Goal: Task Accomplishment & Management: Use online tool/utility

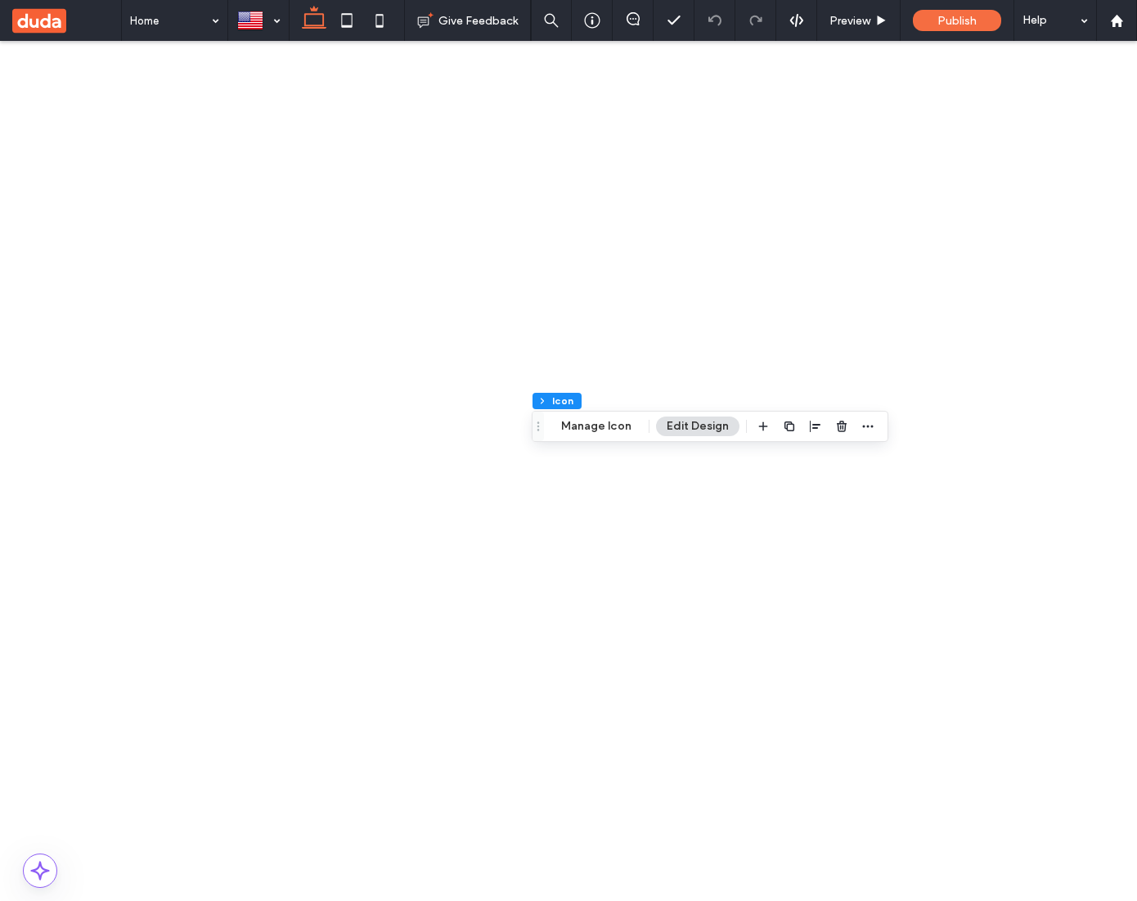
scroll to position [0, 244]
click at [706, 423] on span "button" at bounding box center [703, 426] width 20 height 20
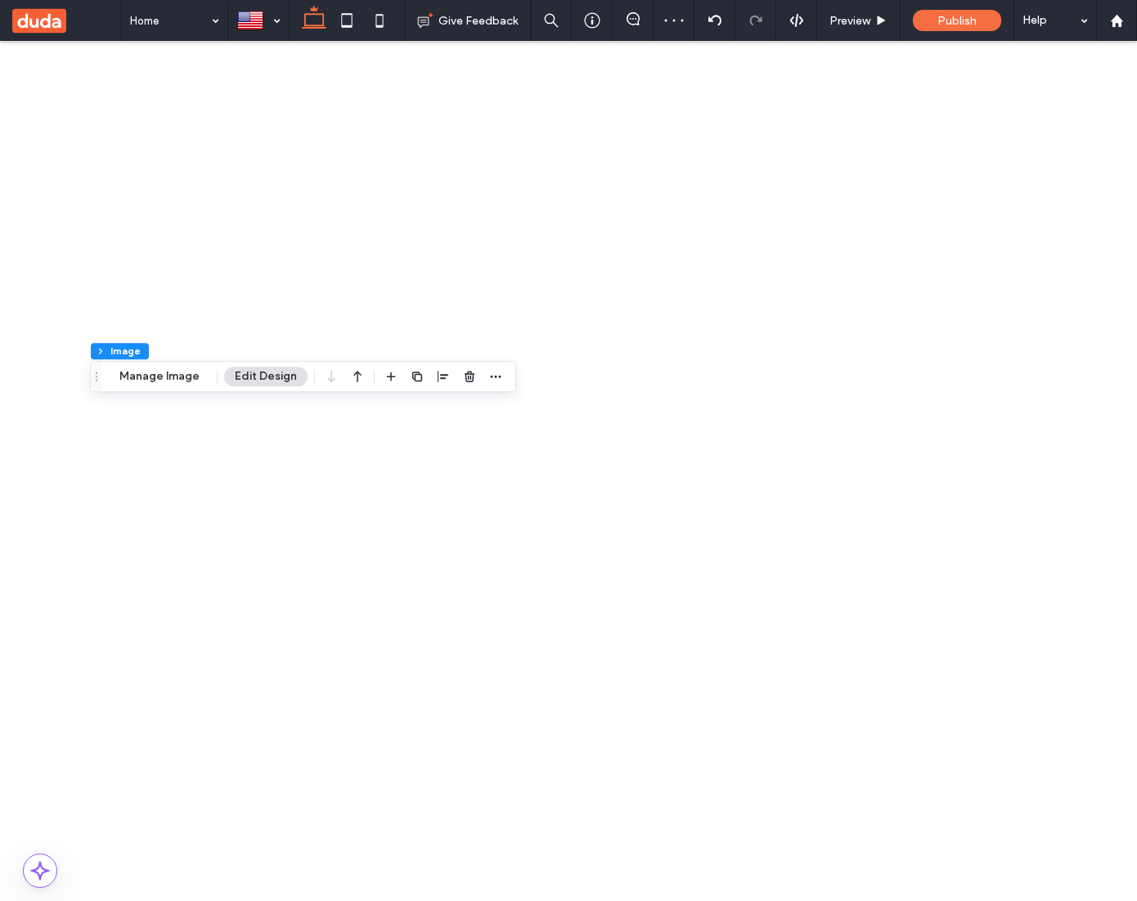
scroll to position [0, 0]
click at [200, 383] on button "Manage Image" at bounding box center [195, 377] width 101 height 20
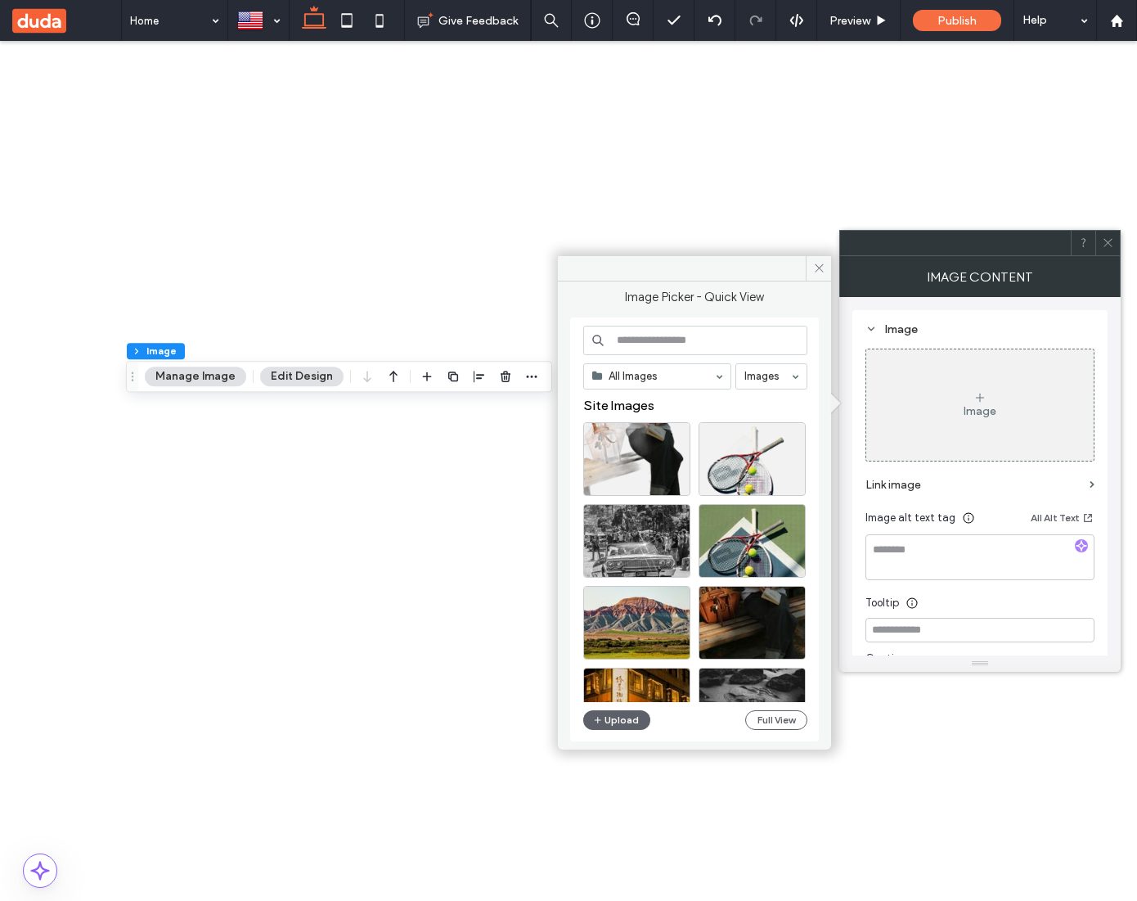
click at [1104, 244] on icon at bounding box center [1108, 242] width 12 height 12
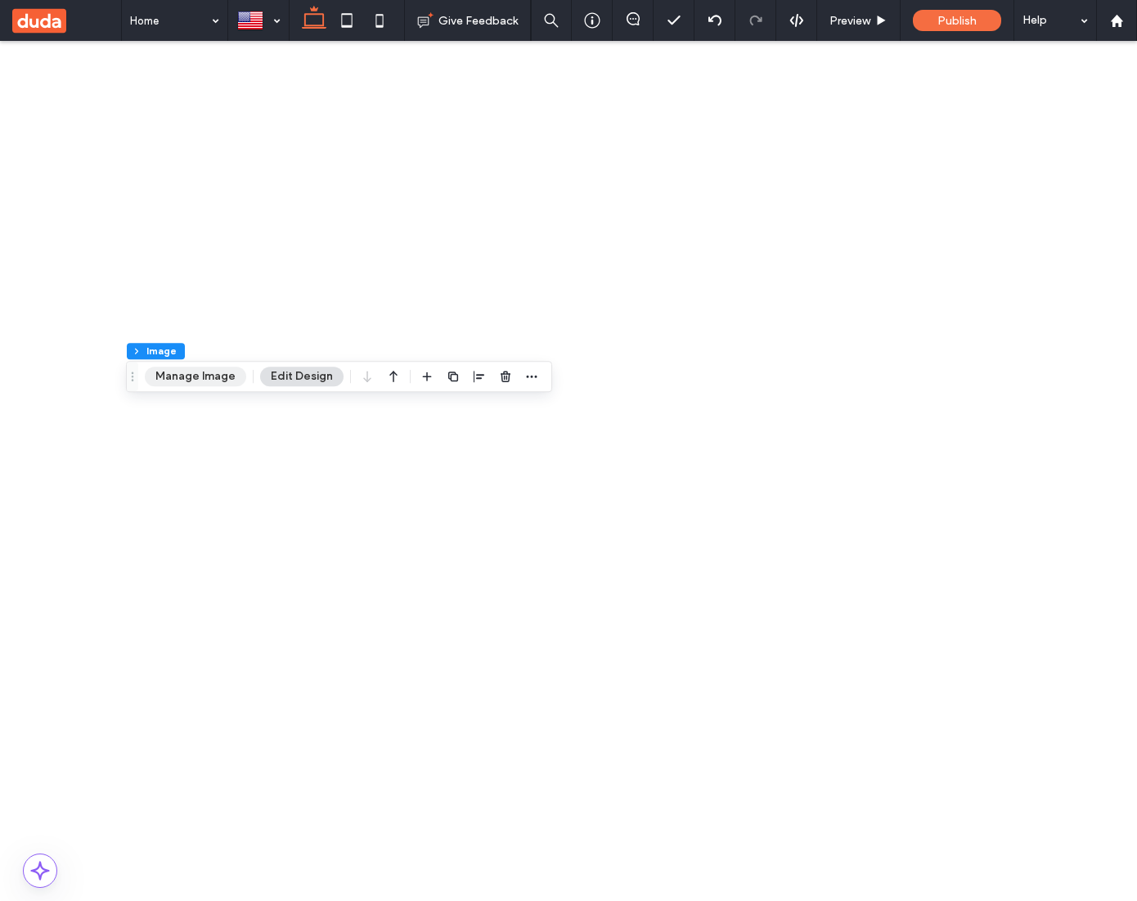
click at [195, 371] on button "Manage Image" at bounding box center [195, 377] width 101 height 20
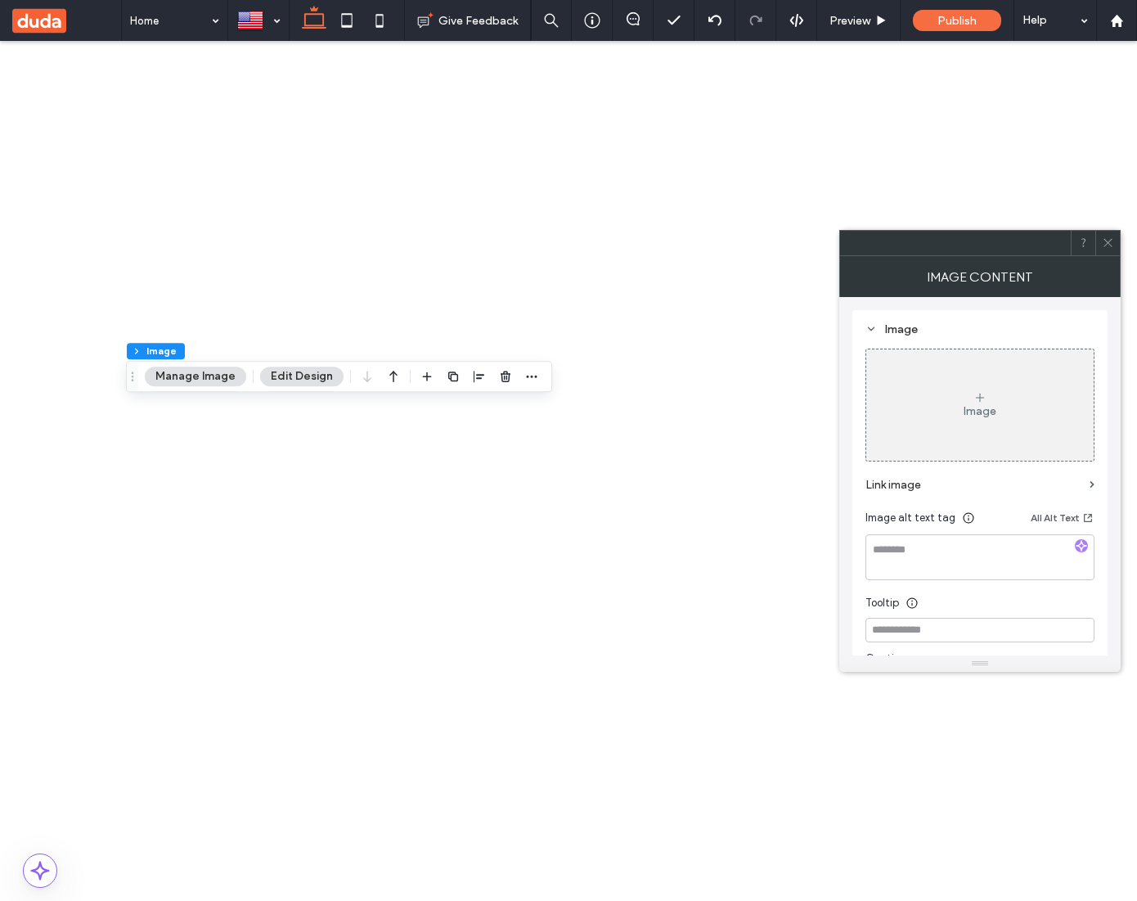
click at [942, 434] on div "Image" at bounding box center [979, 405] width 227 height 108
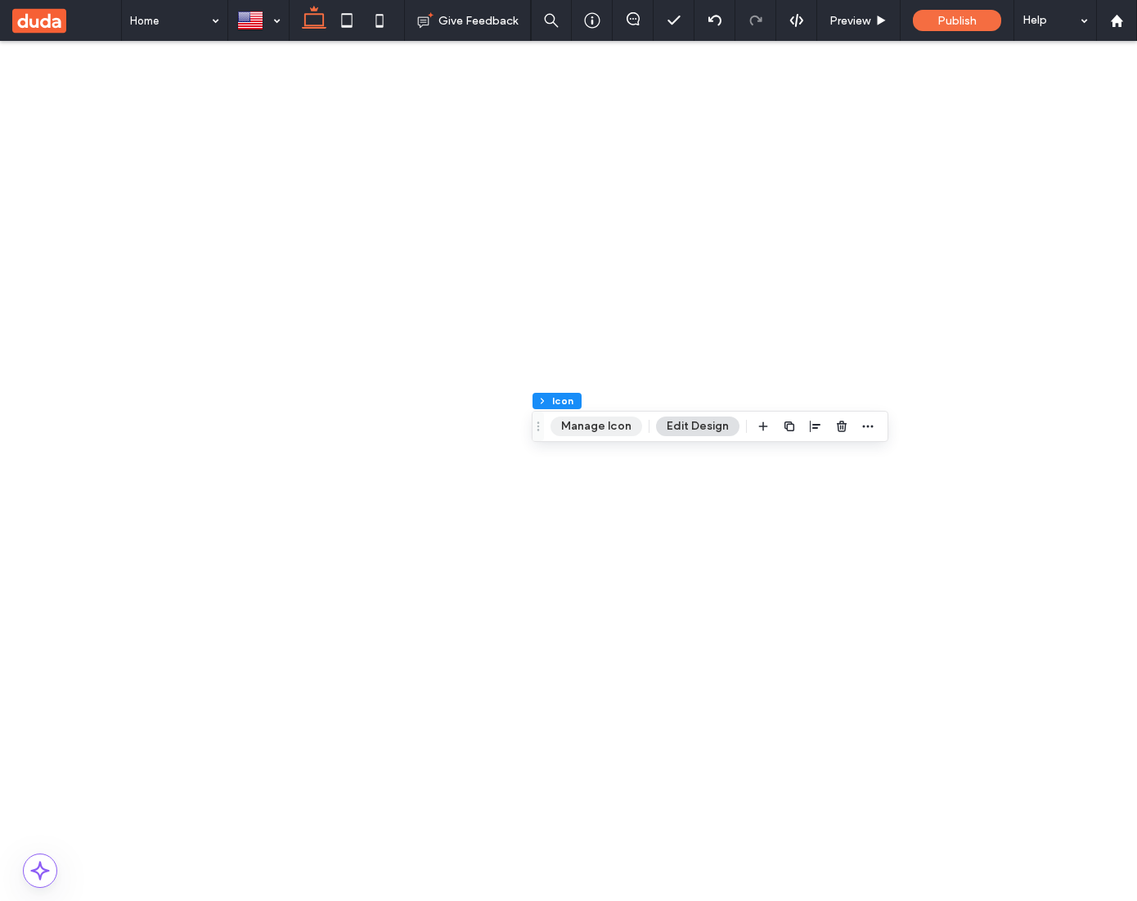
click at [618, 434] on button "Manage Icon" at bounding box center [597, 426] width 92 height 20
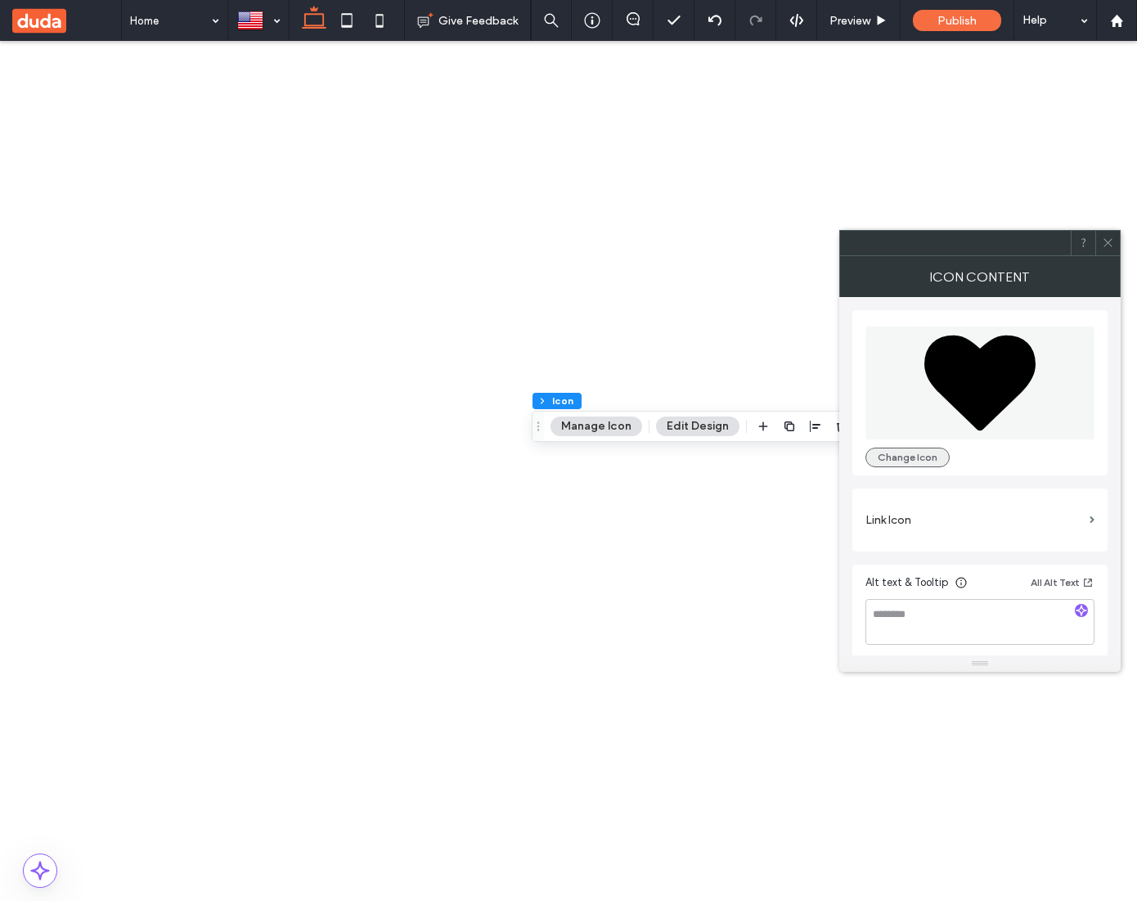
click at [926, 452] on button "Change Icon" at bounding box center [908, 458] width 84 height 20
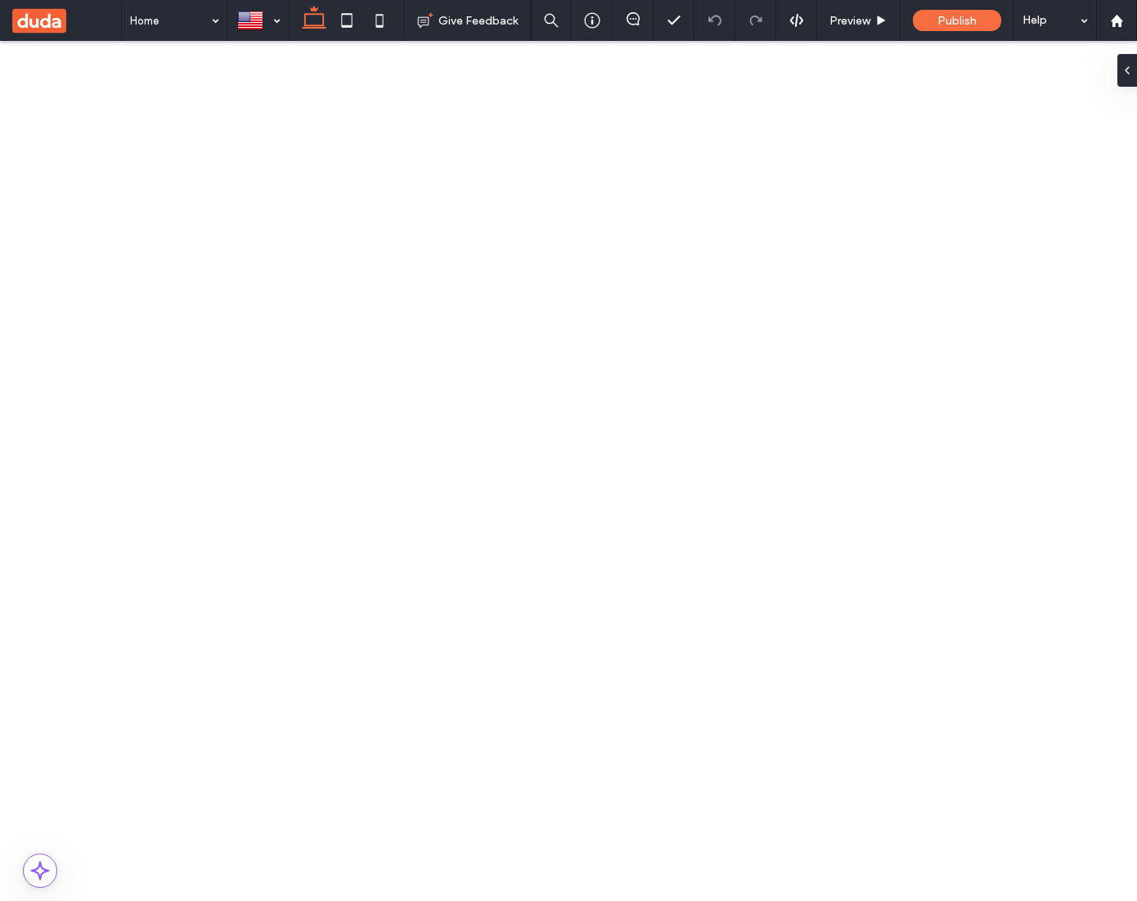
click at [681, 430] on button "Manage Icon" at bounding box center [701, 426] width 92 height 20
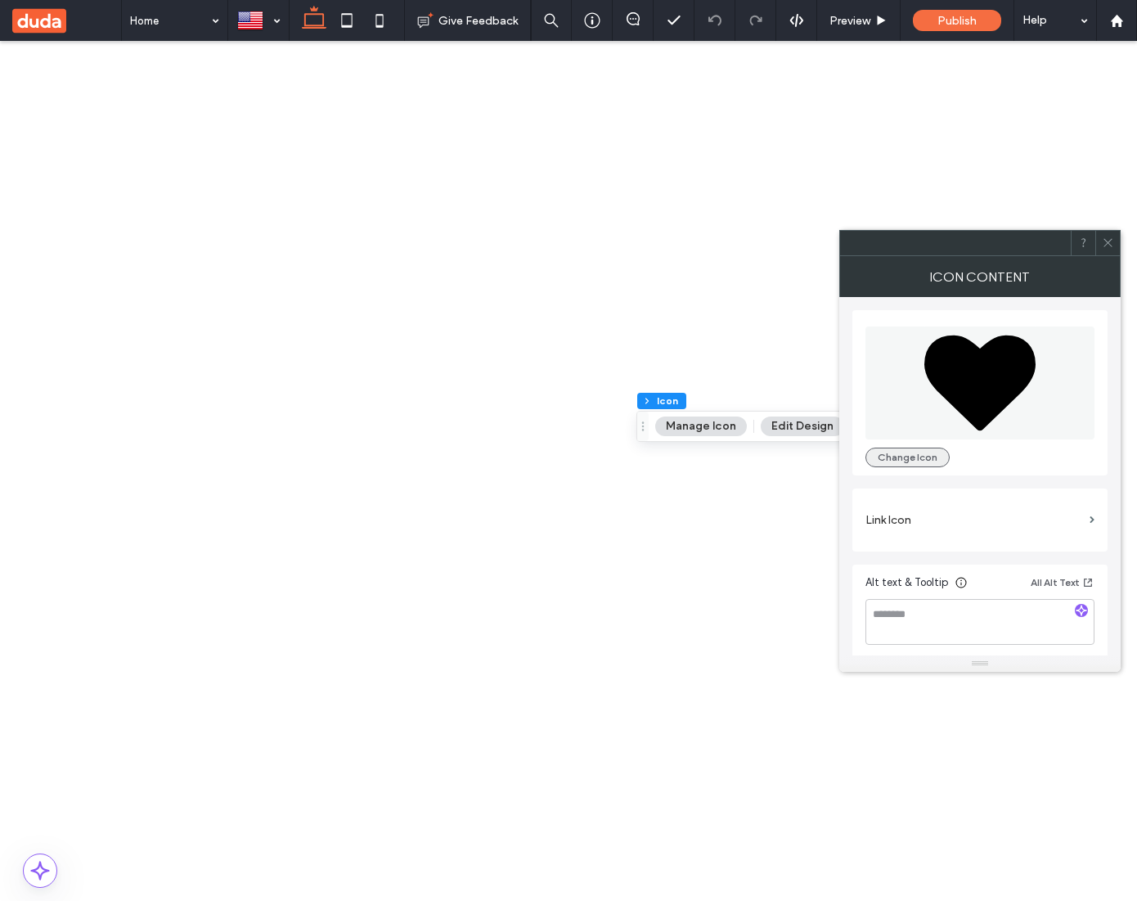
click at [898, 459] on button "Change Icon" at bounding box center [908, 458] width 84 height 20
click at [929, 465] on button "Change Icon" at bounding box center [908, 458] width 84 height 20
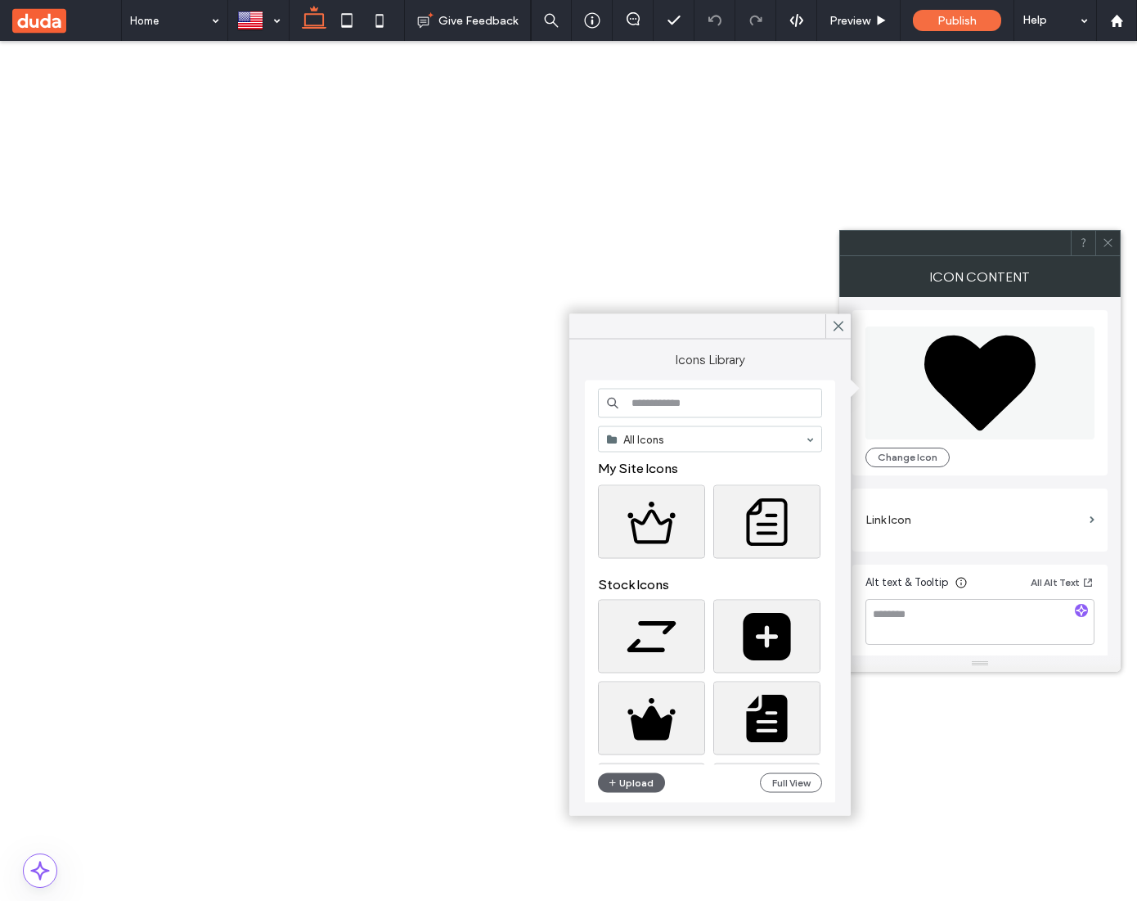
scroll to position [4, 0]
click at [807, 780] on button "Full View" at bounding box center [791, 783] width 62 height 20
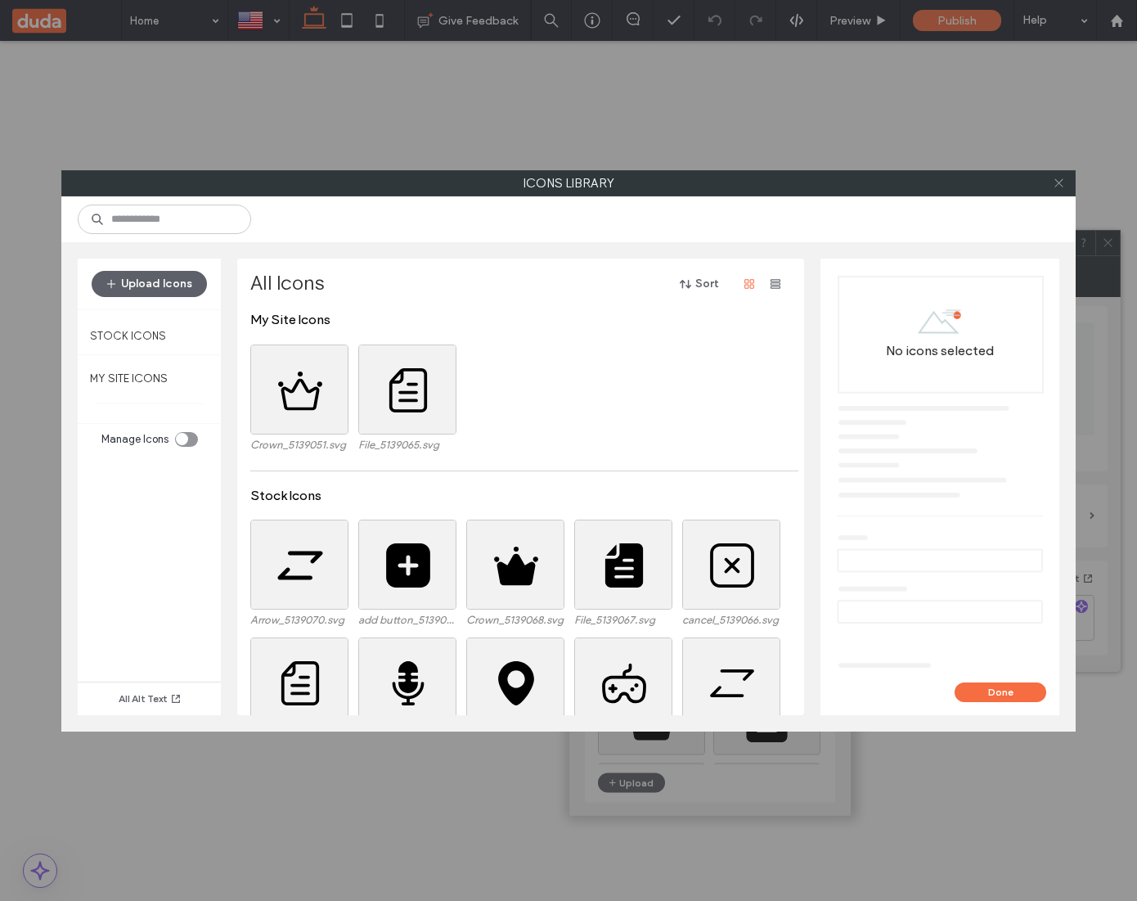
click at [1054, 185] on icon at bounding box center [1059, 183] width 12 height 12
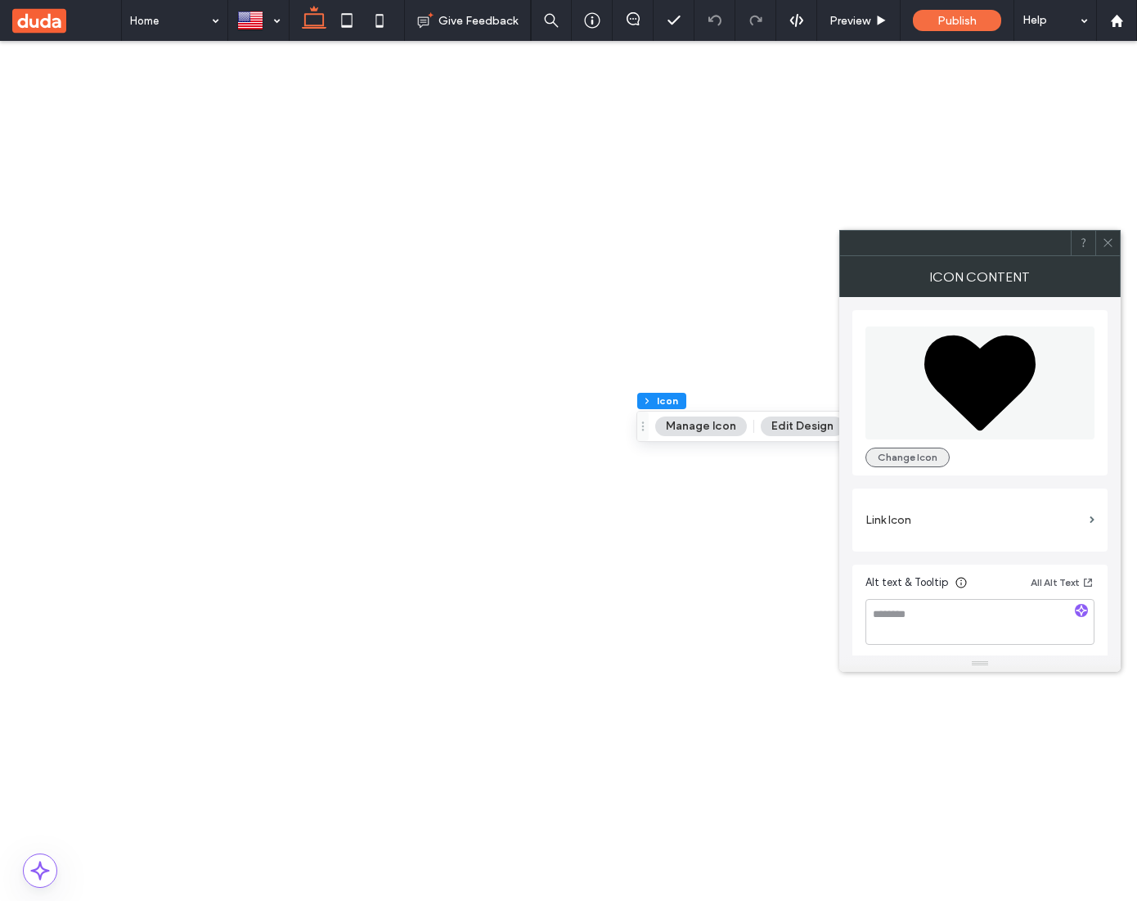
click at [917, 461] on button "Change Icon" at bounding box center [908, 458] width 84 height 20
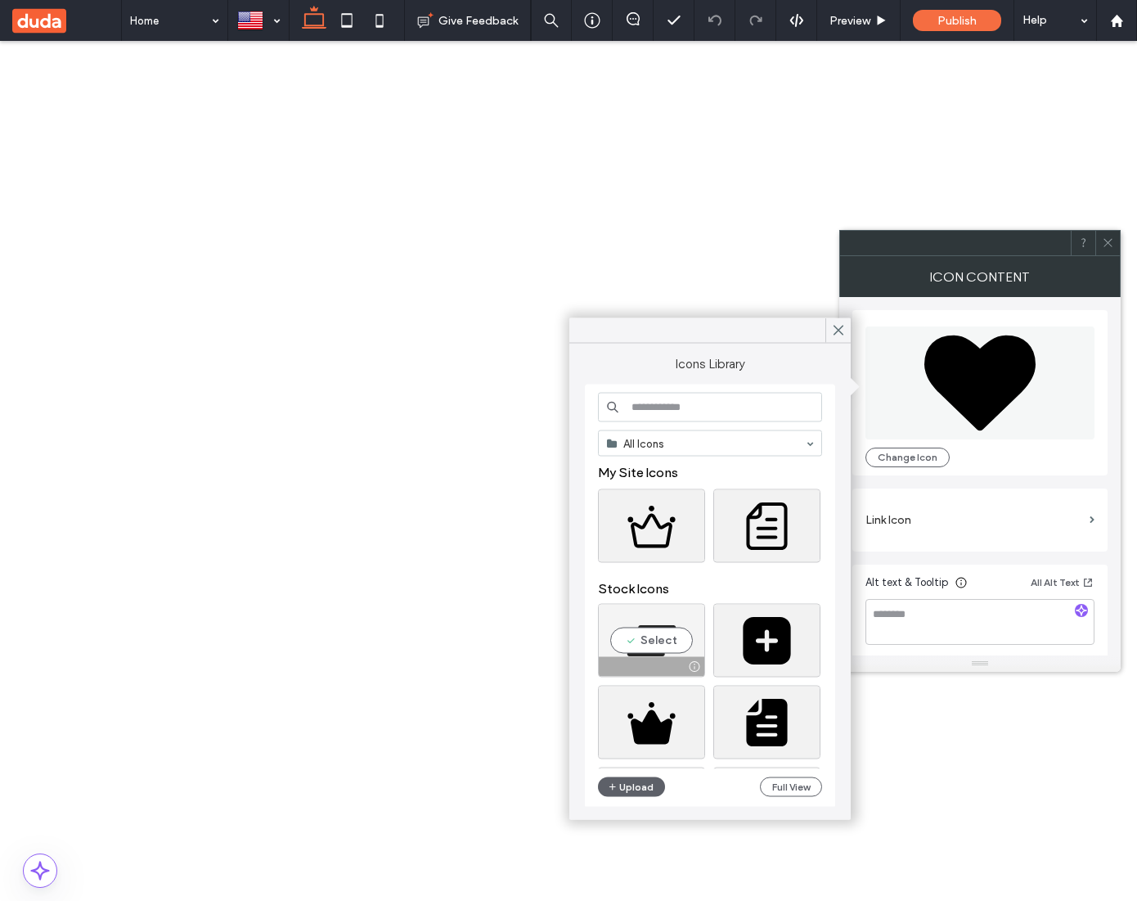
click at [678, 641] on div "Select" at bounding box center [651, 641] width 107 height 74
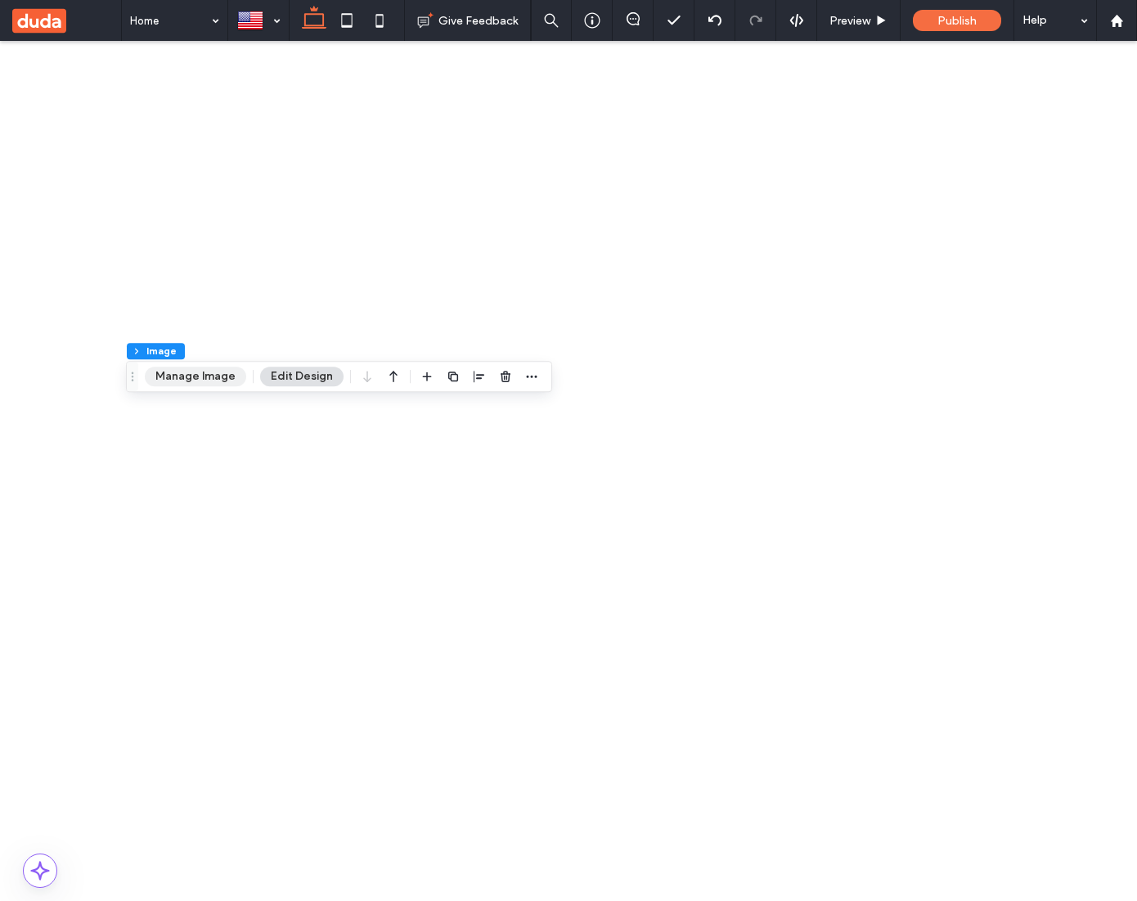
click at [202, 372] on button "Manage Image" at bounding box center [195, 377] width 101 height 20
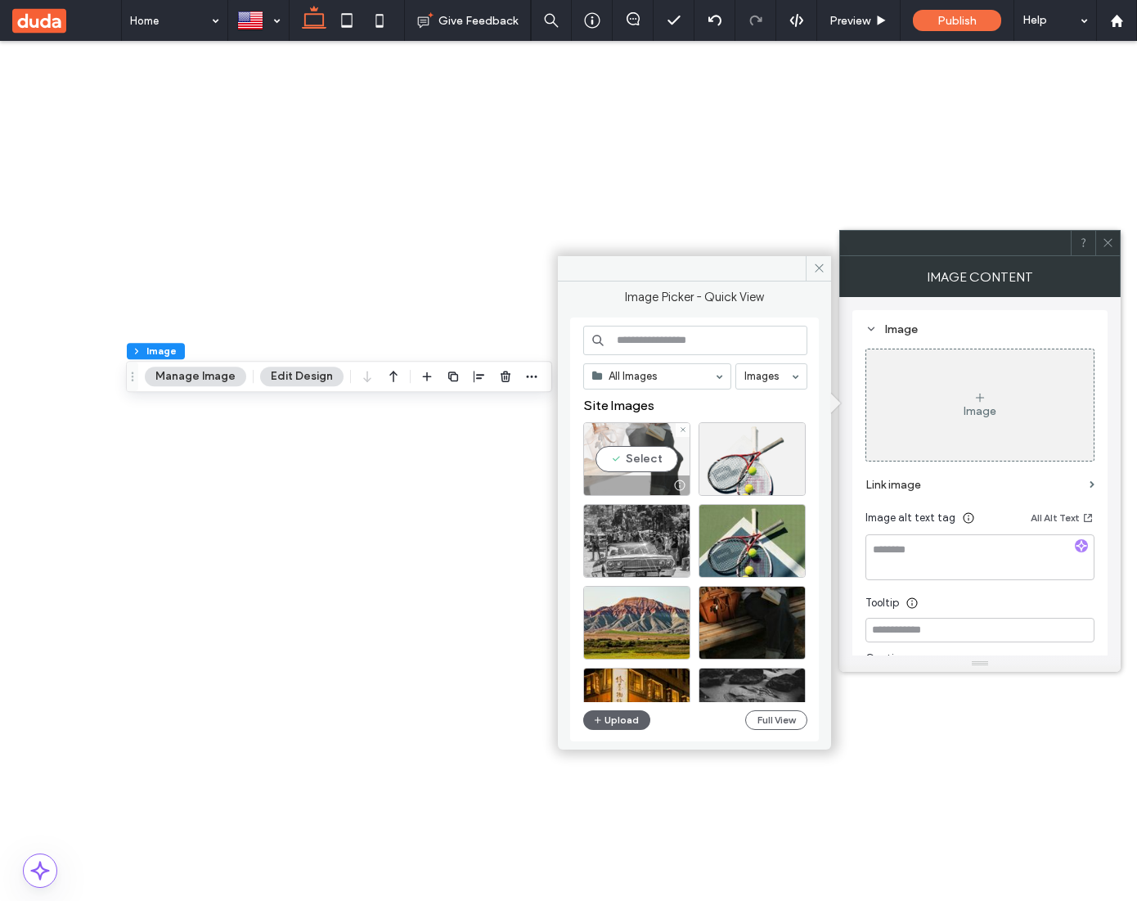
drag, startPoint x: 650, startPoint y: 461, endPoint x: 641, endPoint y: 421, distance: 41.7
click at [650, 461] on div "Select" at bounding box center [636, 459] width 107 height 74
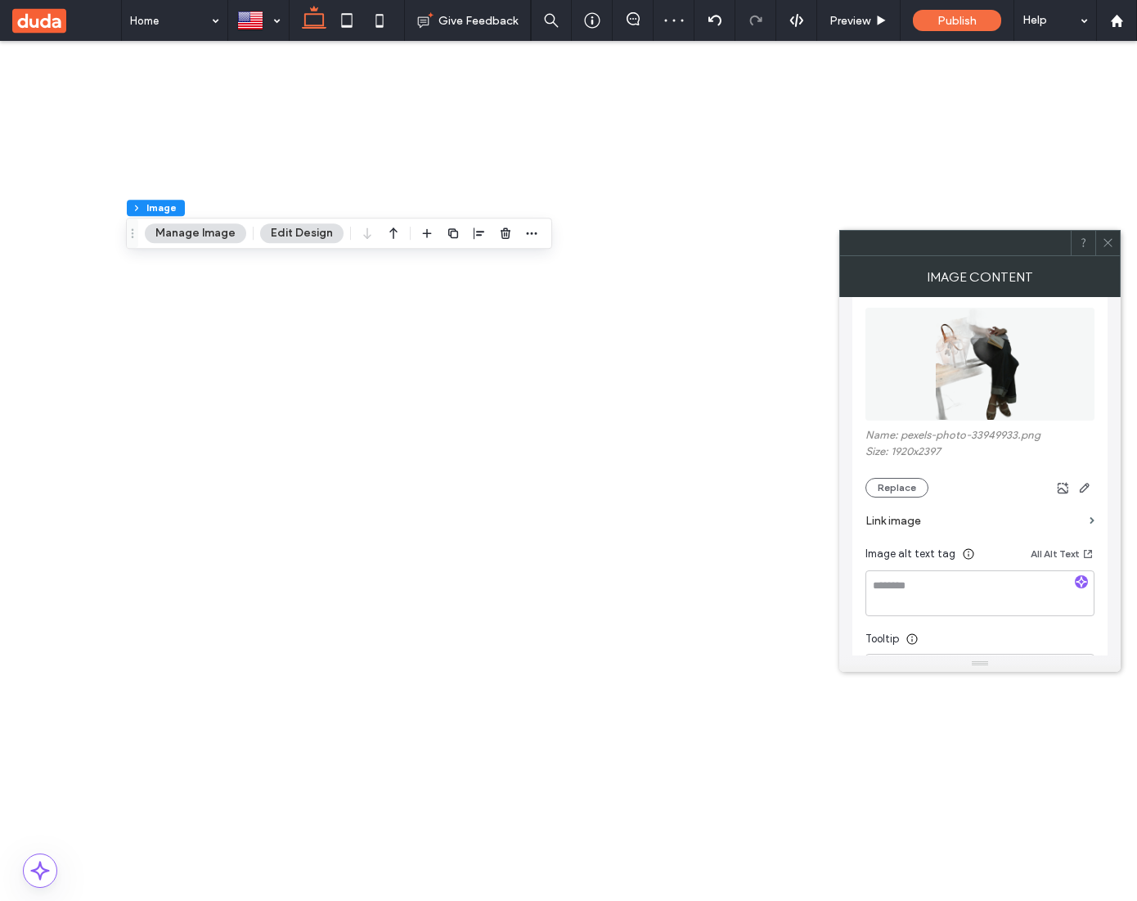
scroll to position [201, 0]
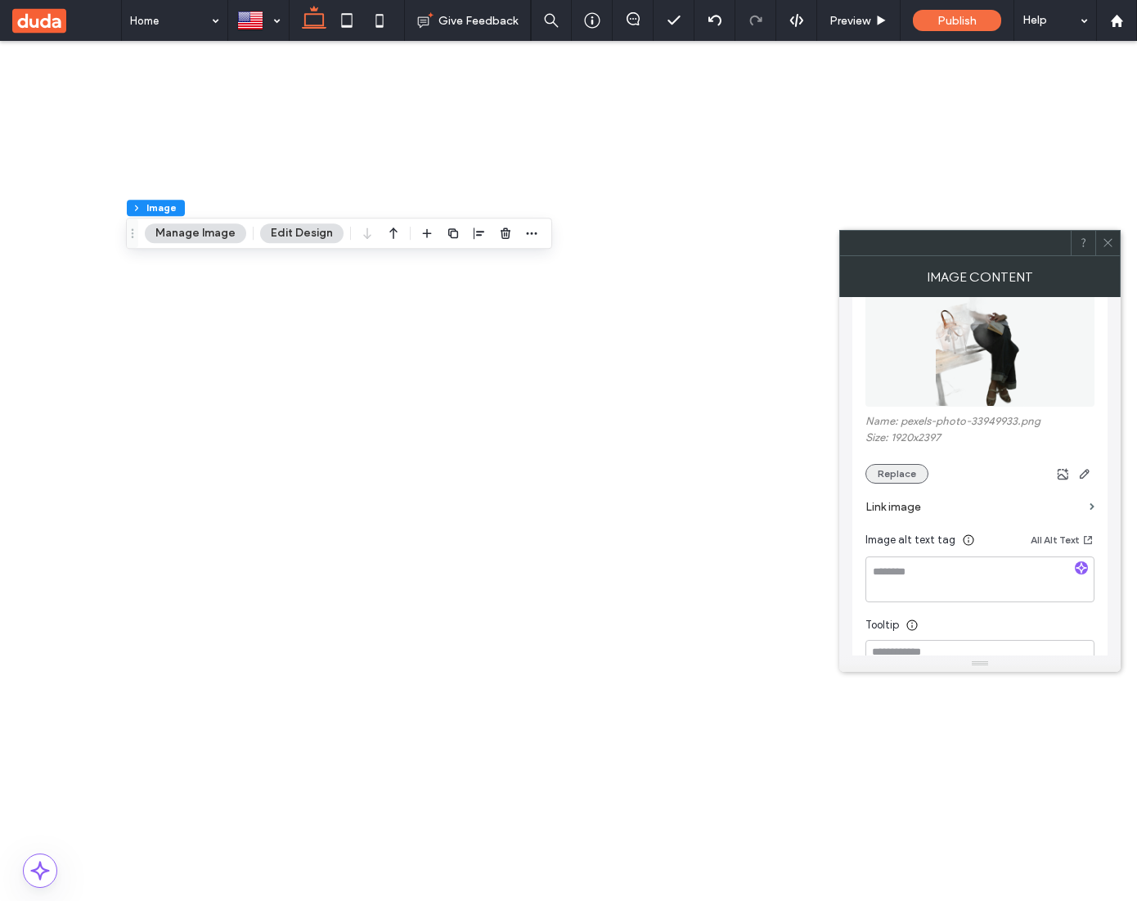
click at [889, 470] on button "Replace" at bounding box center [897, 474] width 63 height 20
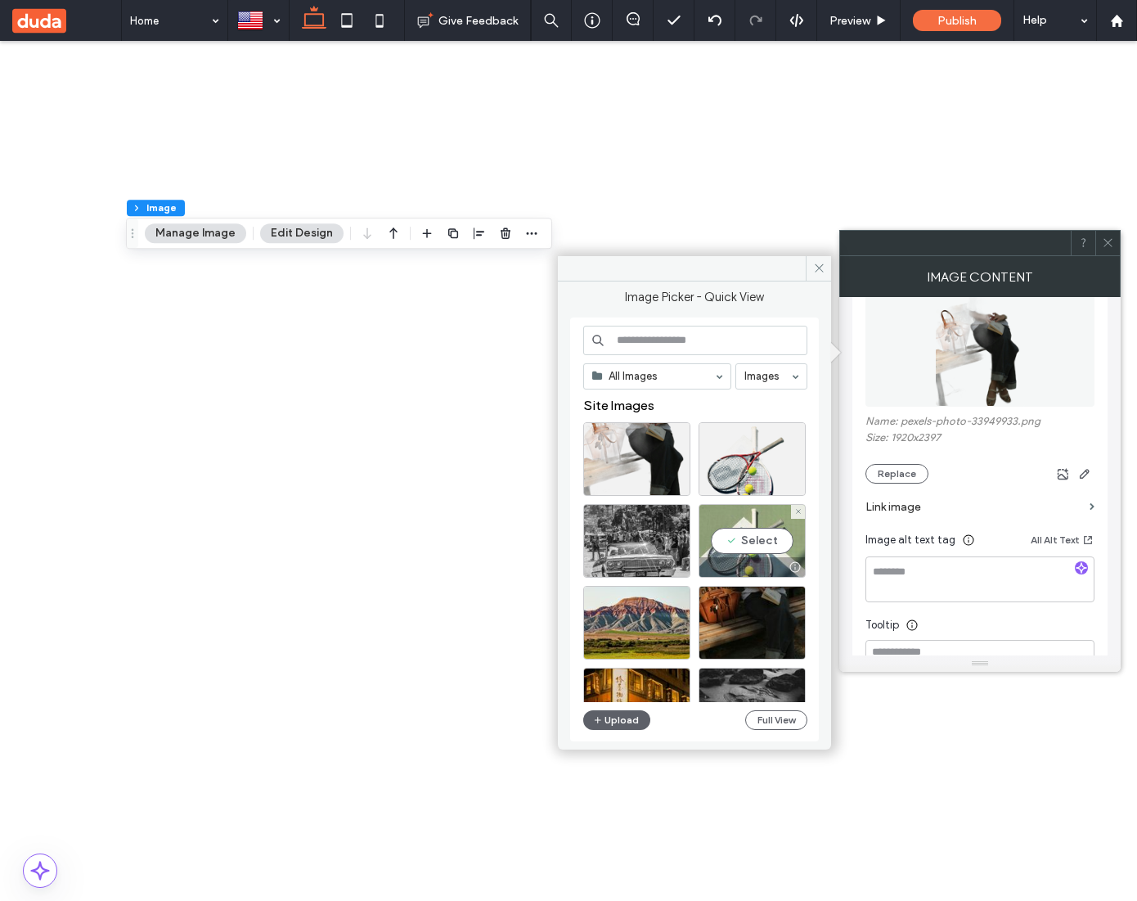
click at [732, 537] on div "Select" at bounding box center [752, 541] width 107 height 74
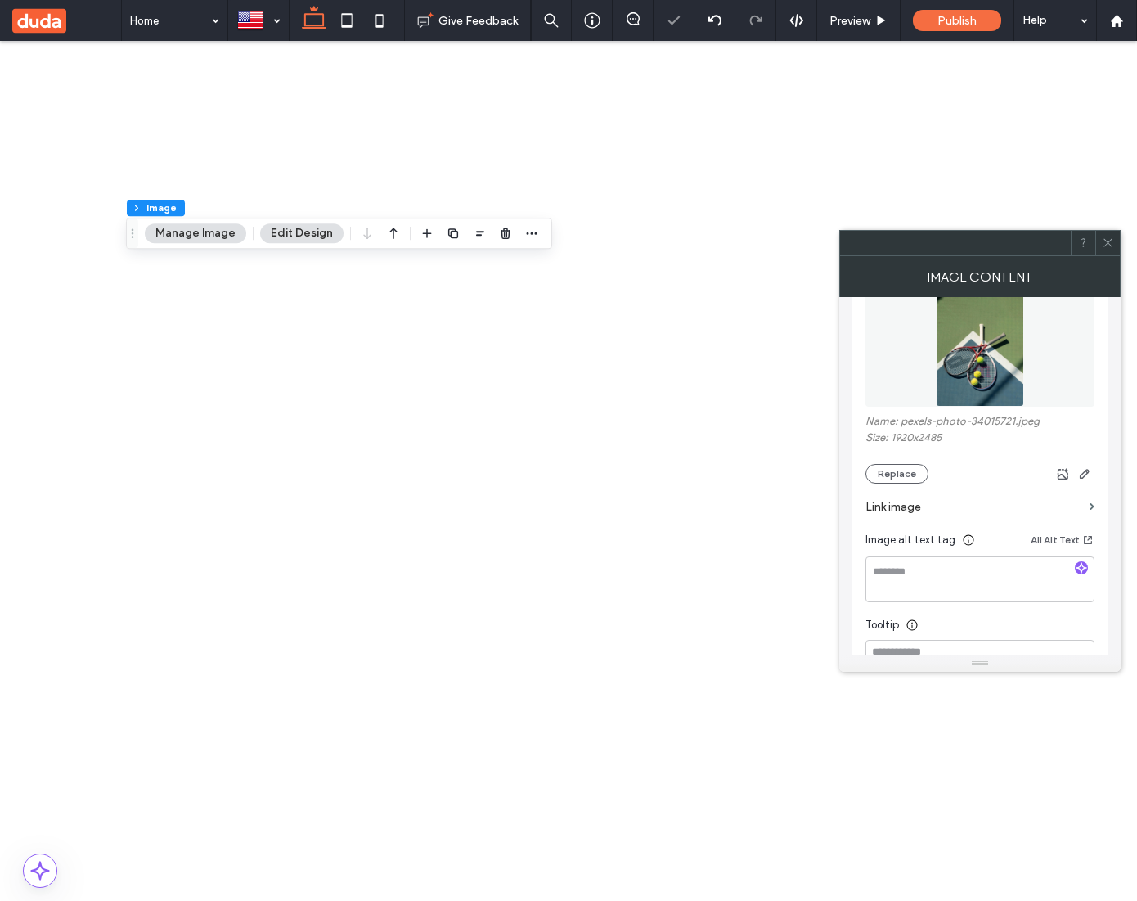
click at [1112, 244] on icon at bounding box center [1108, 242] width 12 height 12
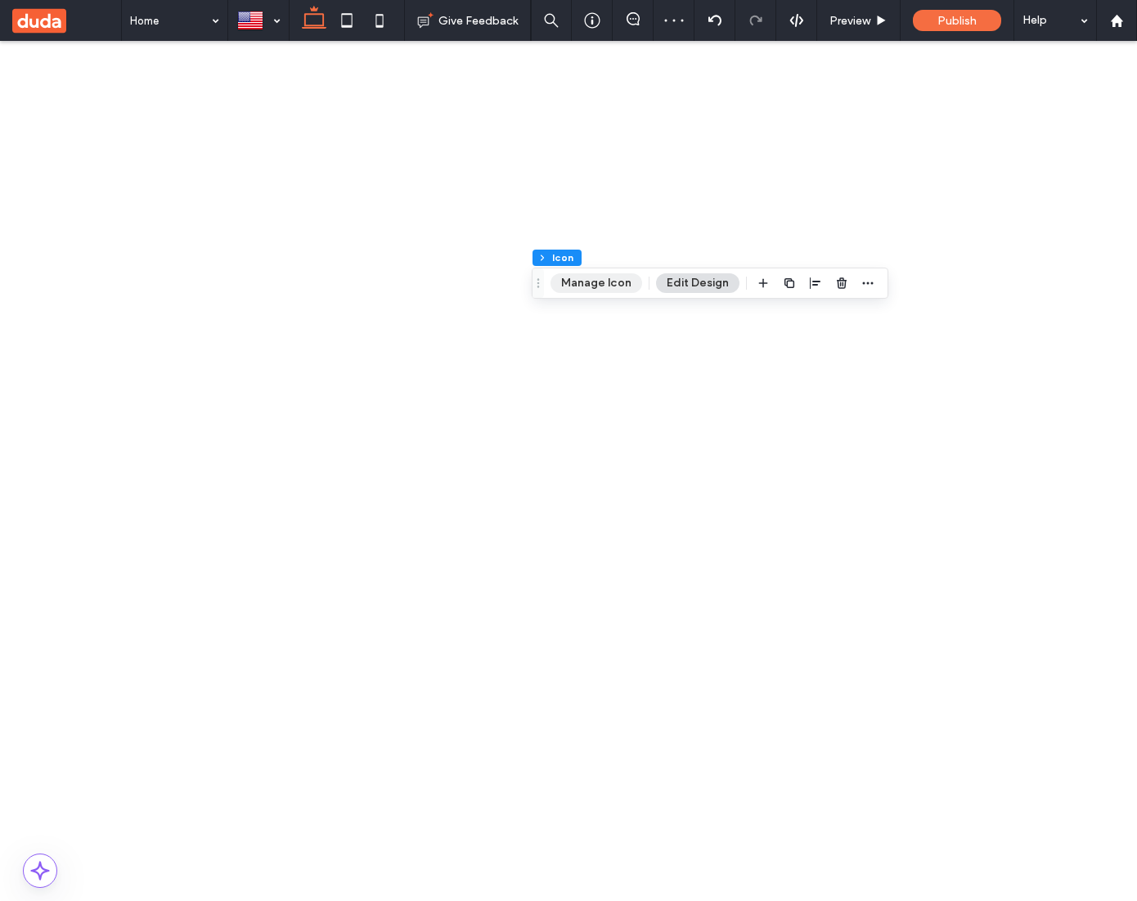
click at [621, 278] on button "Manage Icon" at bounding box center [597, 283] width 92 height 20
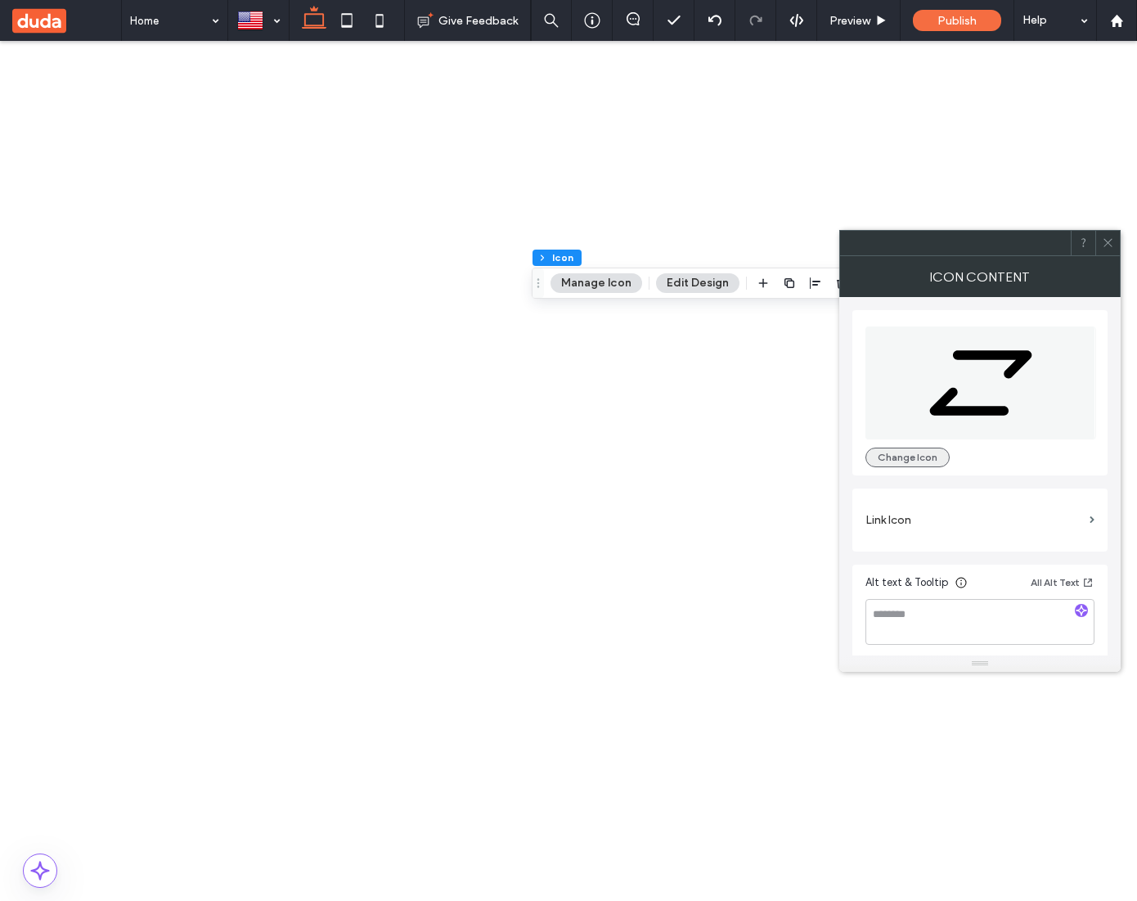
click at [905, 456] on button "Change Icon" at bounding box center [908, 458] width 84 height 20
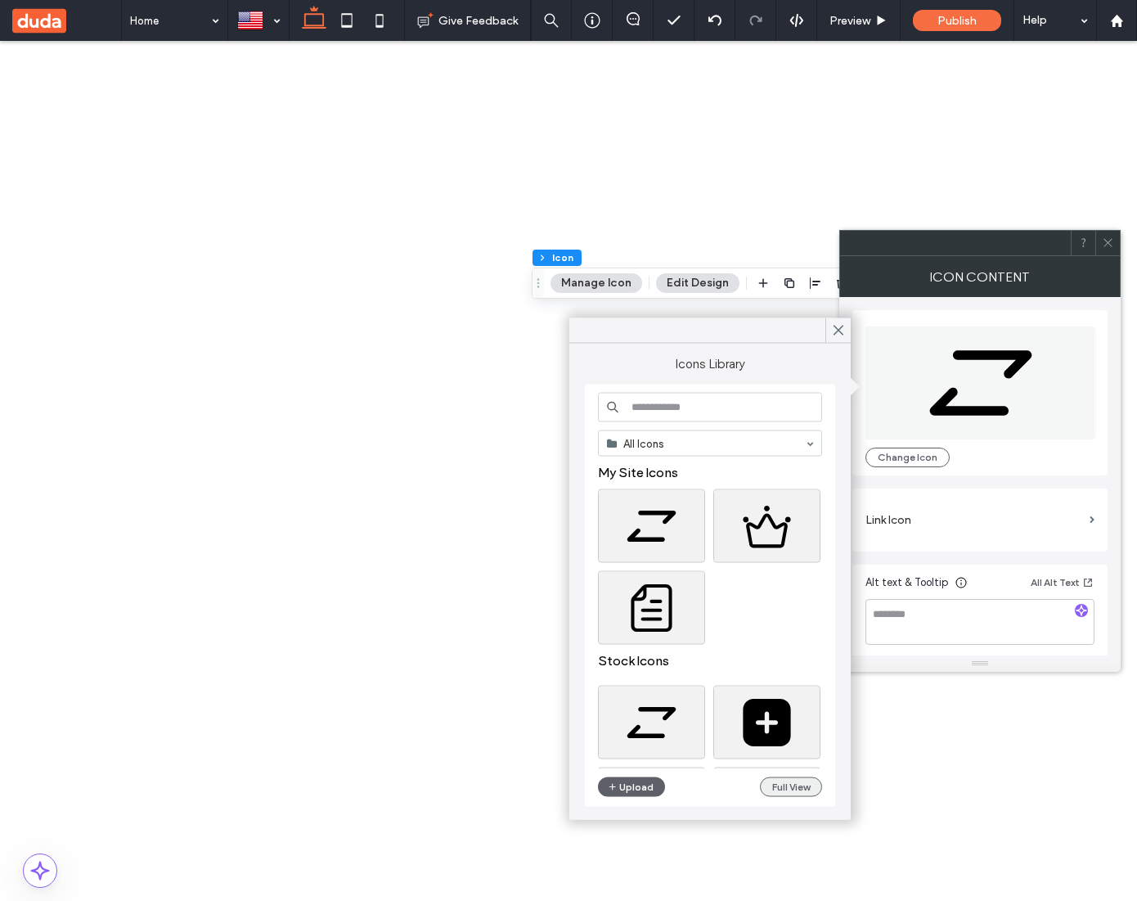
click at [805, 786] on button "Full View" at bounding box center [791, 787] width 62 height 20
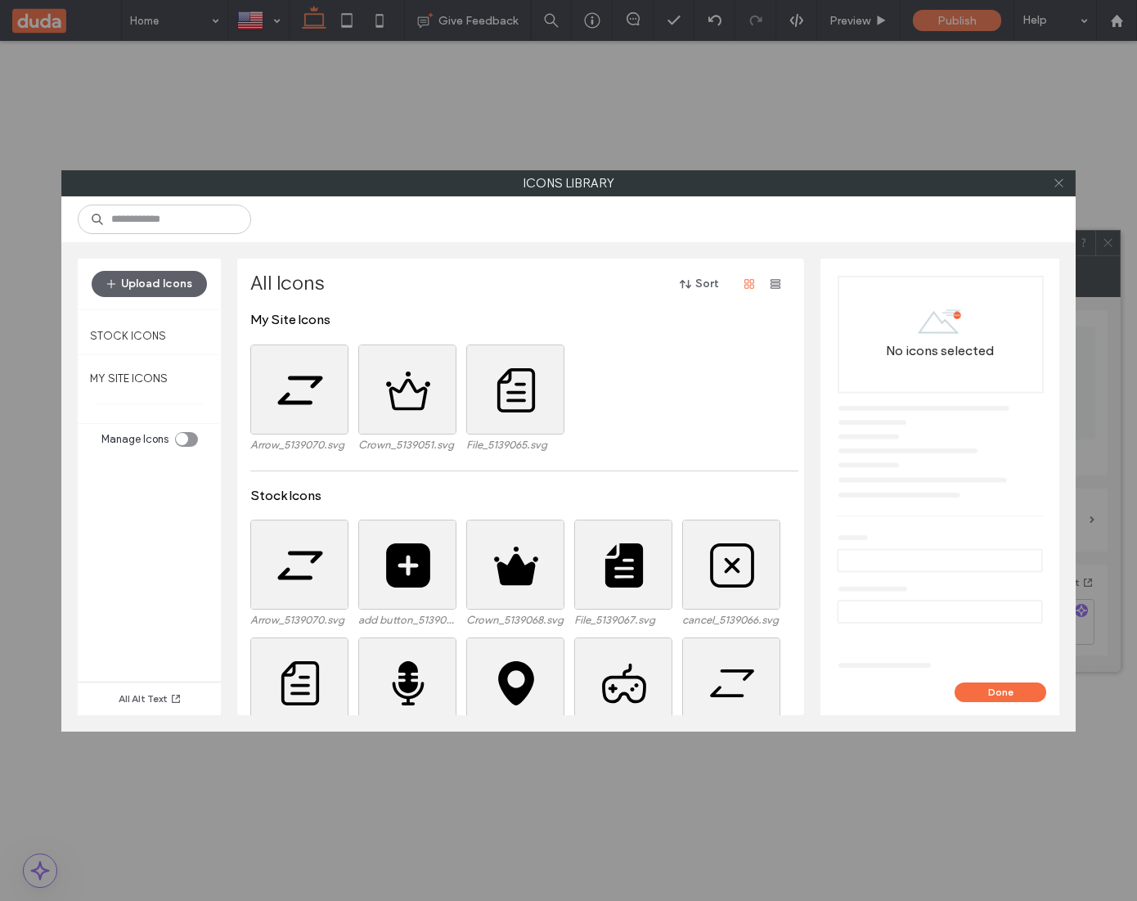
click at [1061, 178] on icon at bounding box center [1059, 183] width 12 height 12
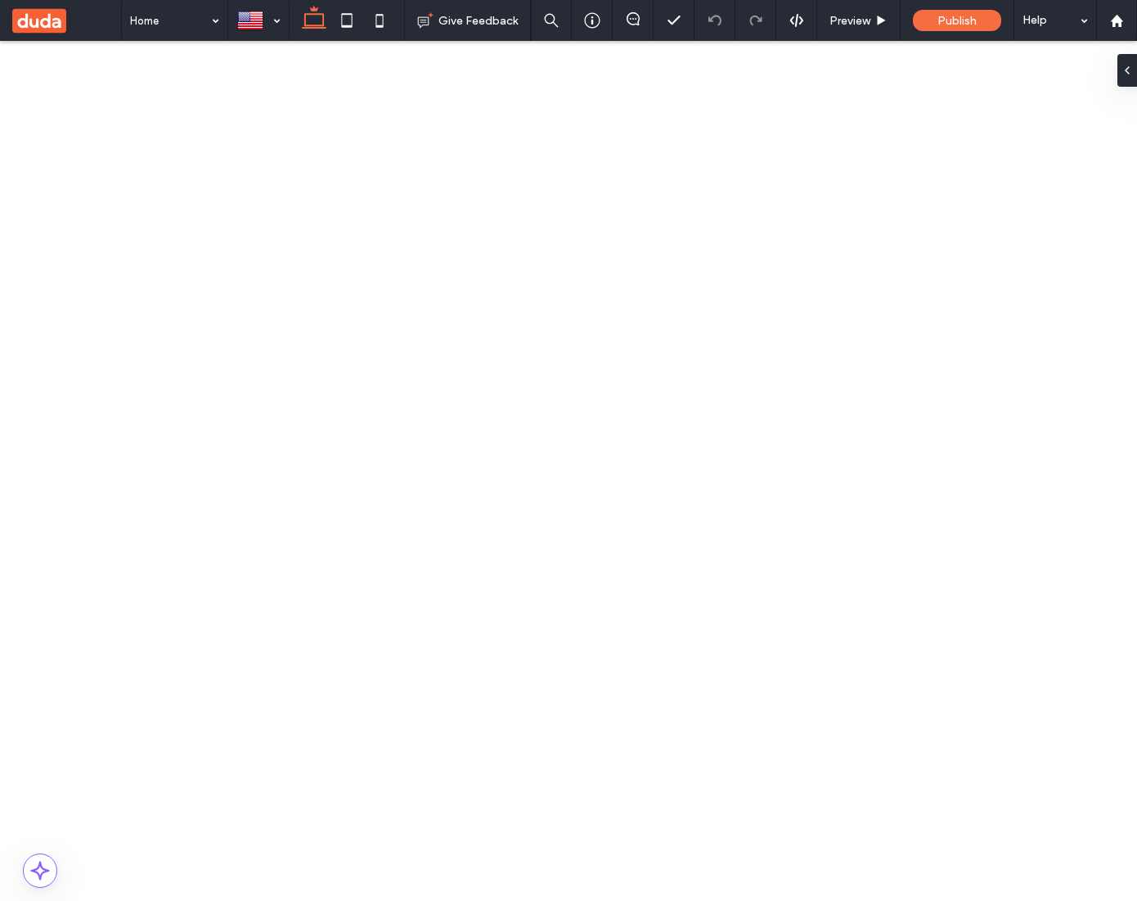
click at [211, 377] on button "Manage Image" at bounding box center [195, 377] width 101 height 20
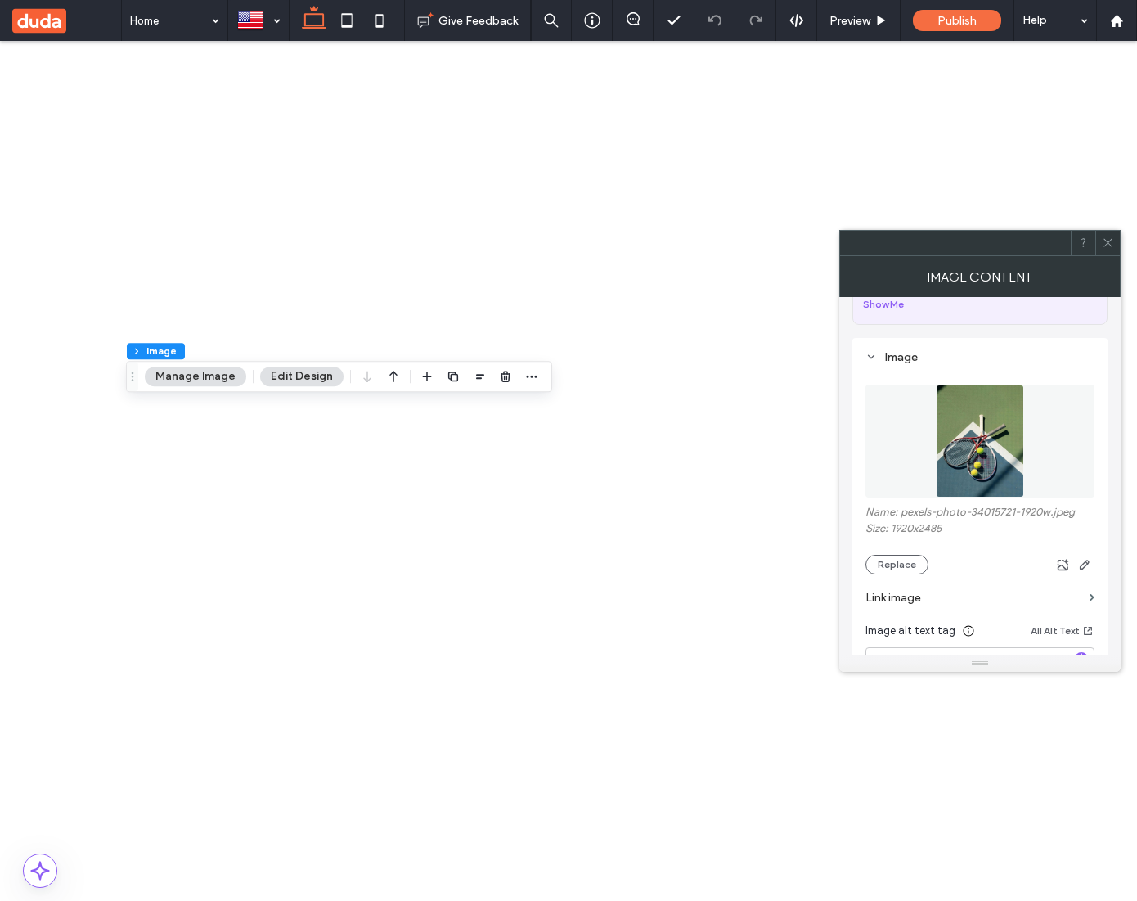
scroll to position [126, 0]
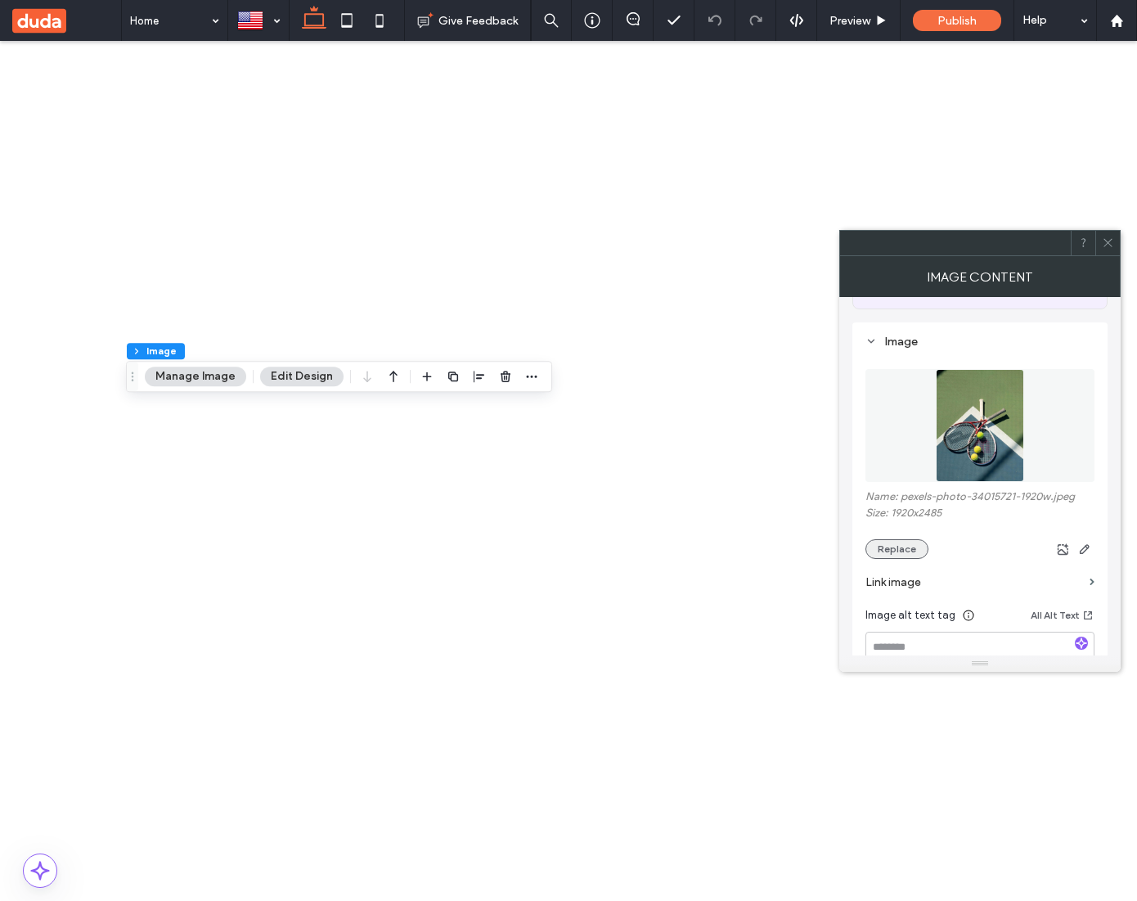
click at [897, 551] on button "Replace" at bounding box center [897, 549] width 63 height 20
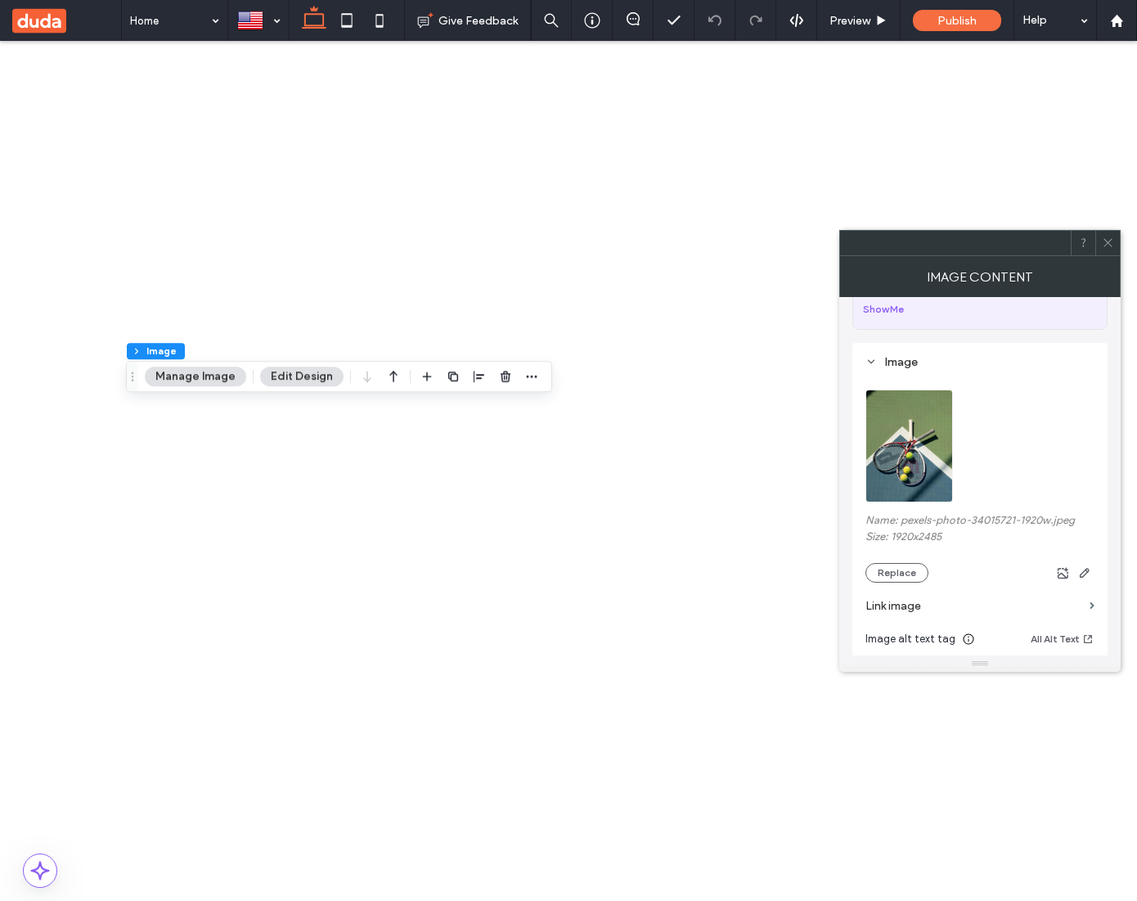
scroll to position [110, 0]
click at [908, 568] on button "Replace" at bounding box center [897, 569] width 63 height 20
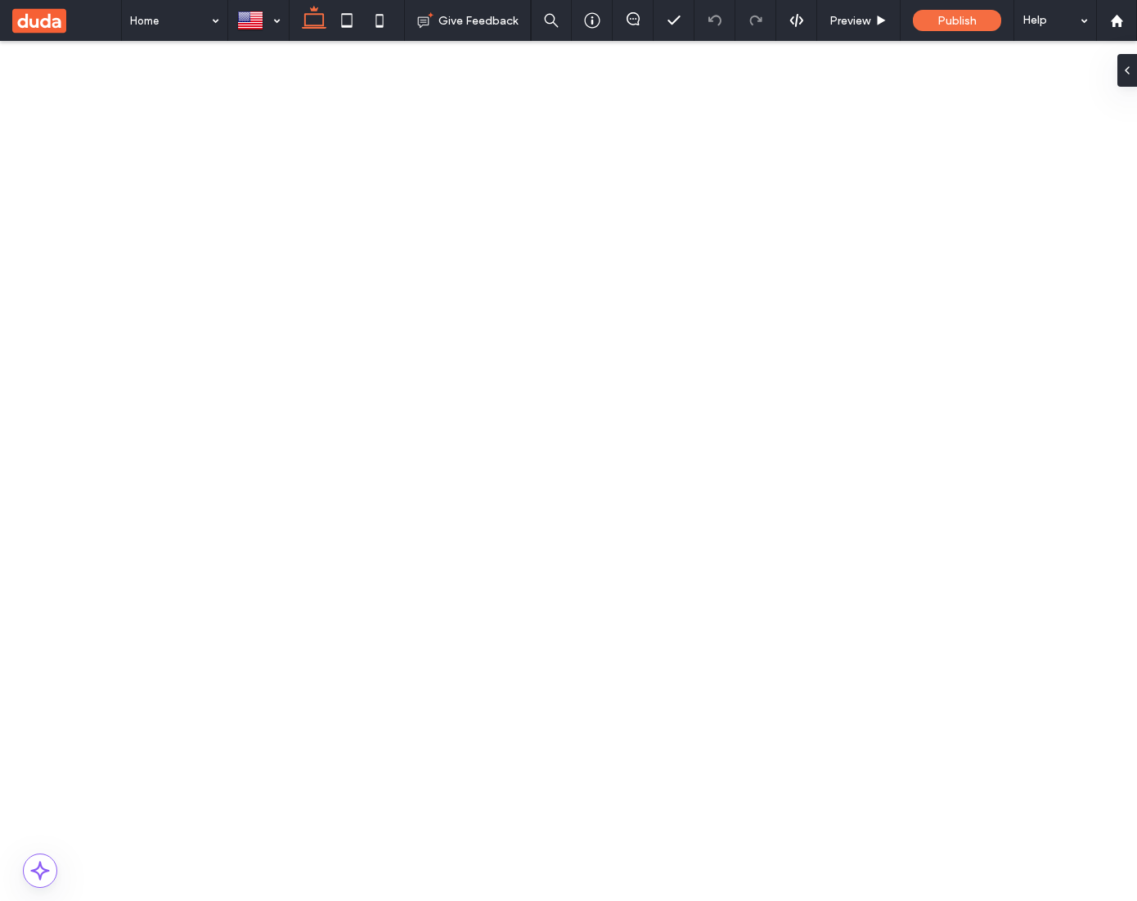
click at [194, 375] on button "Manage Image" at bounding box center [195, 377] width 101 height 20
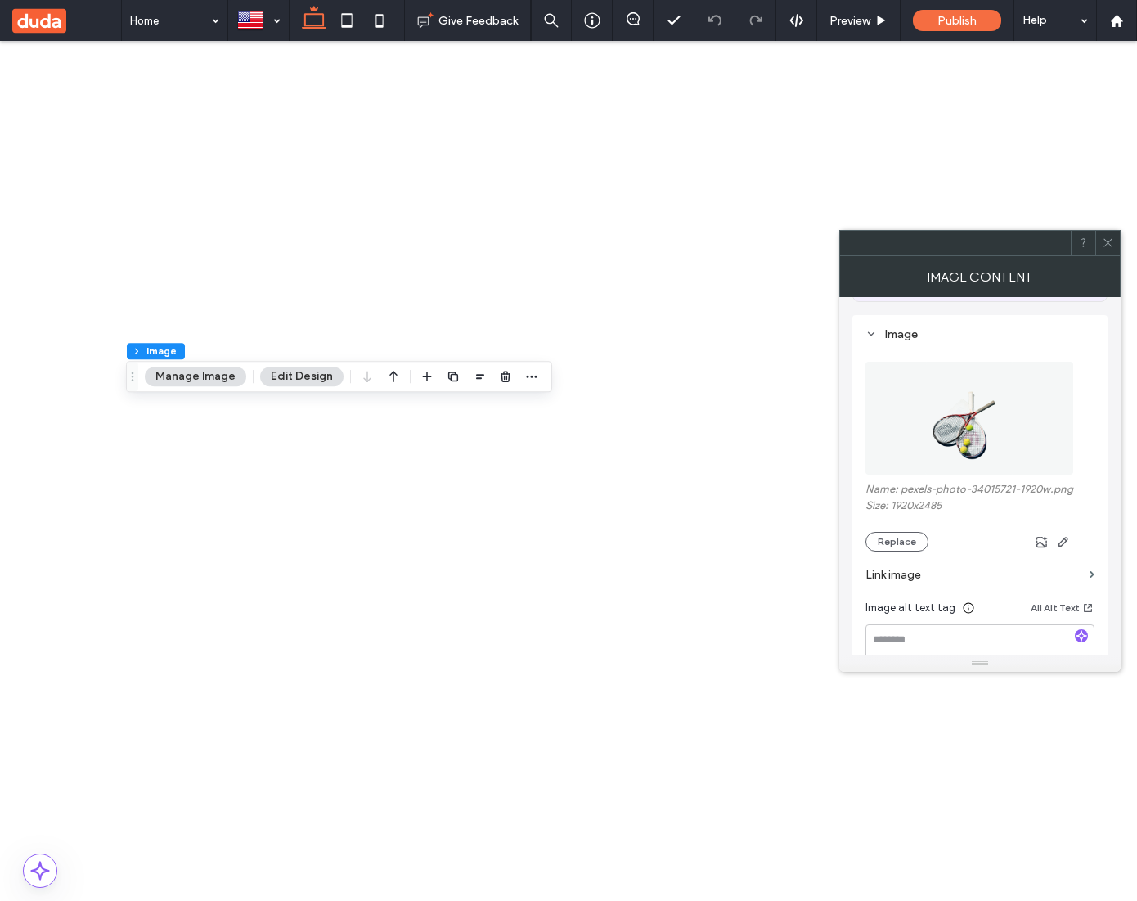
scroll to position [141, 0]
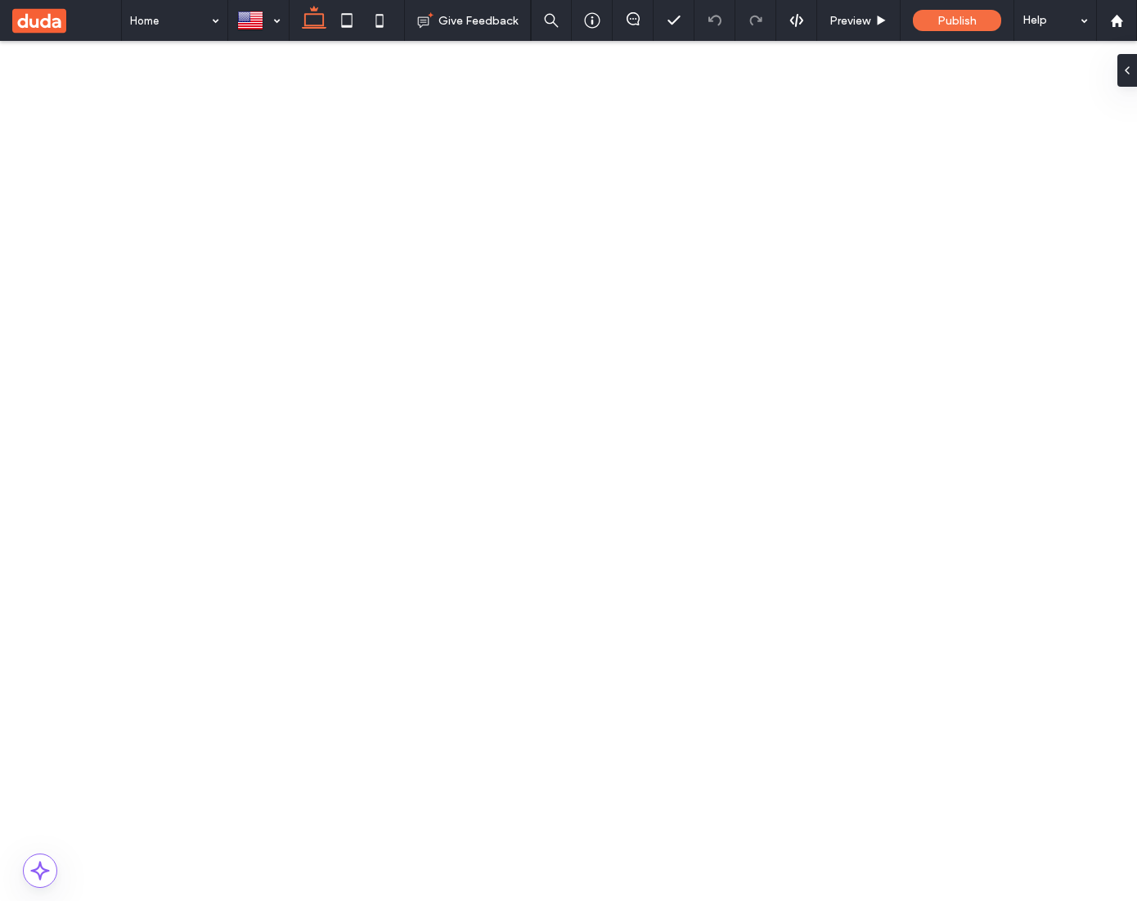
click at [211, 344] on button "Manage Image" at bounding box center [195, 354] width 101 height 20
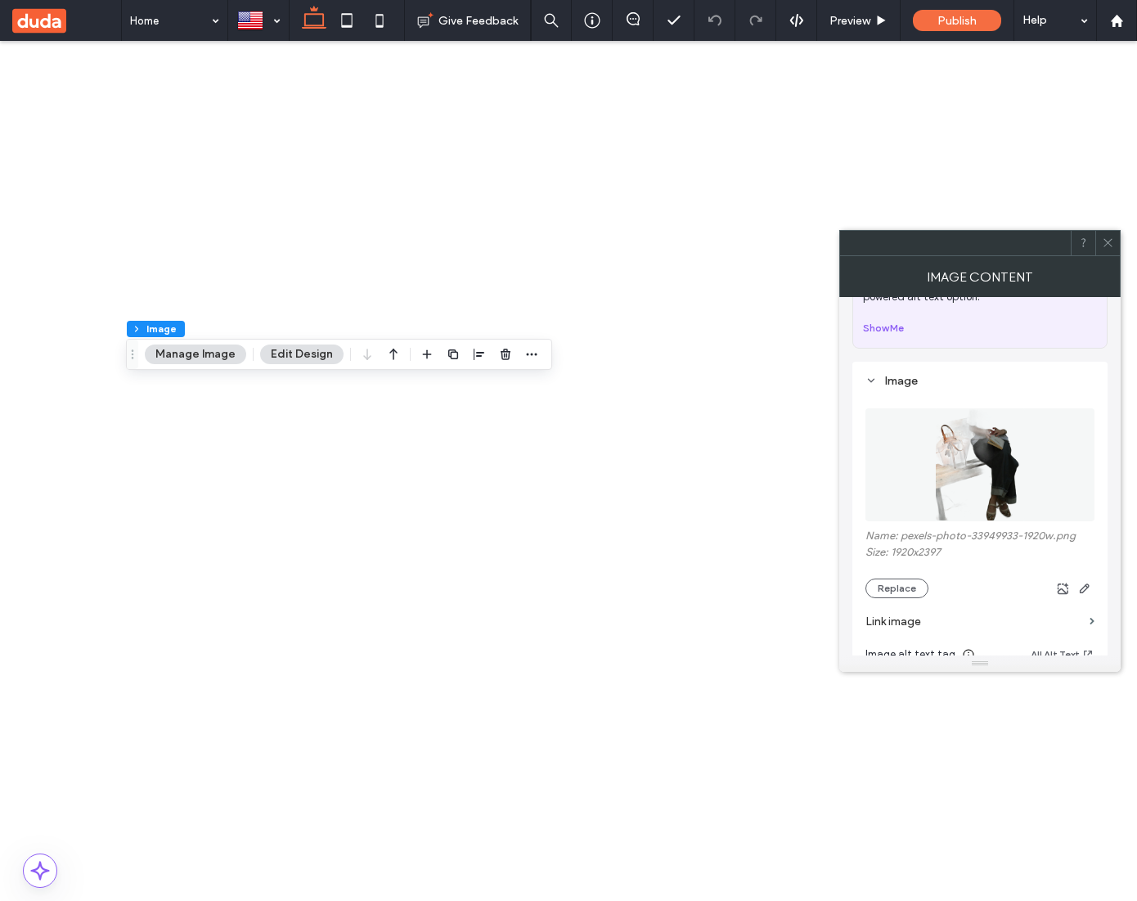
scroll to position [70, 0]
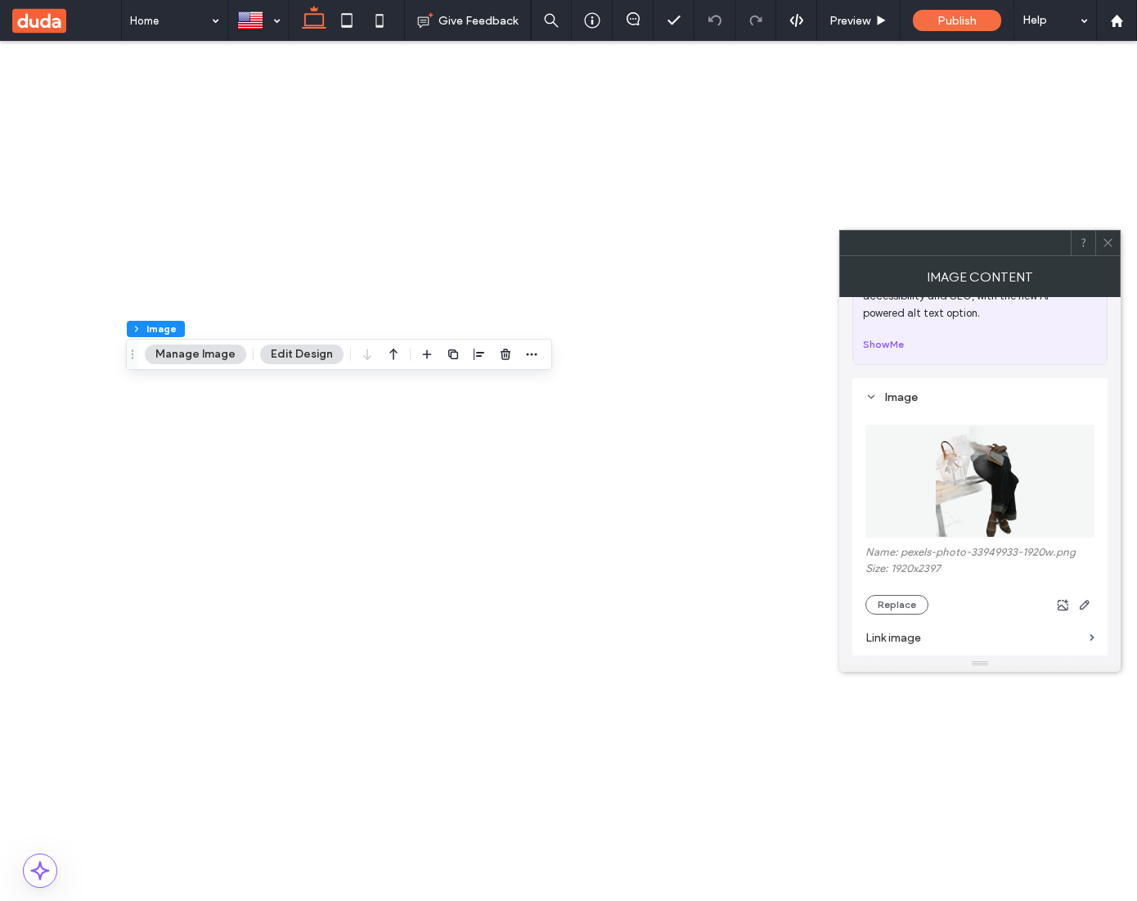
click at [971, 449] on img at bounding box center [980, 481] width 91 height 113
click at [1091, 597] on icon "button" at bounding box center [1084, 599] width 13 height 13
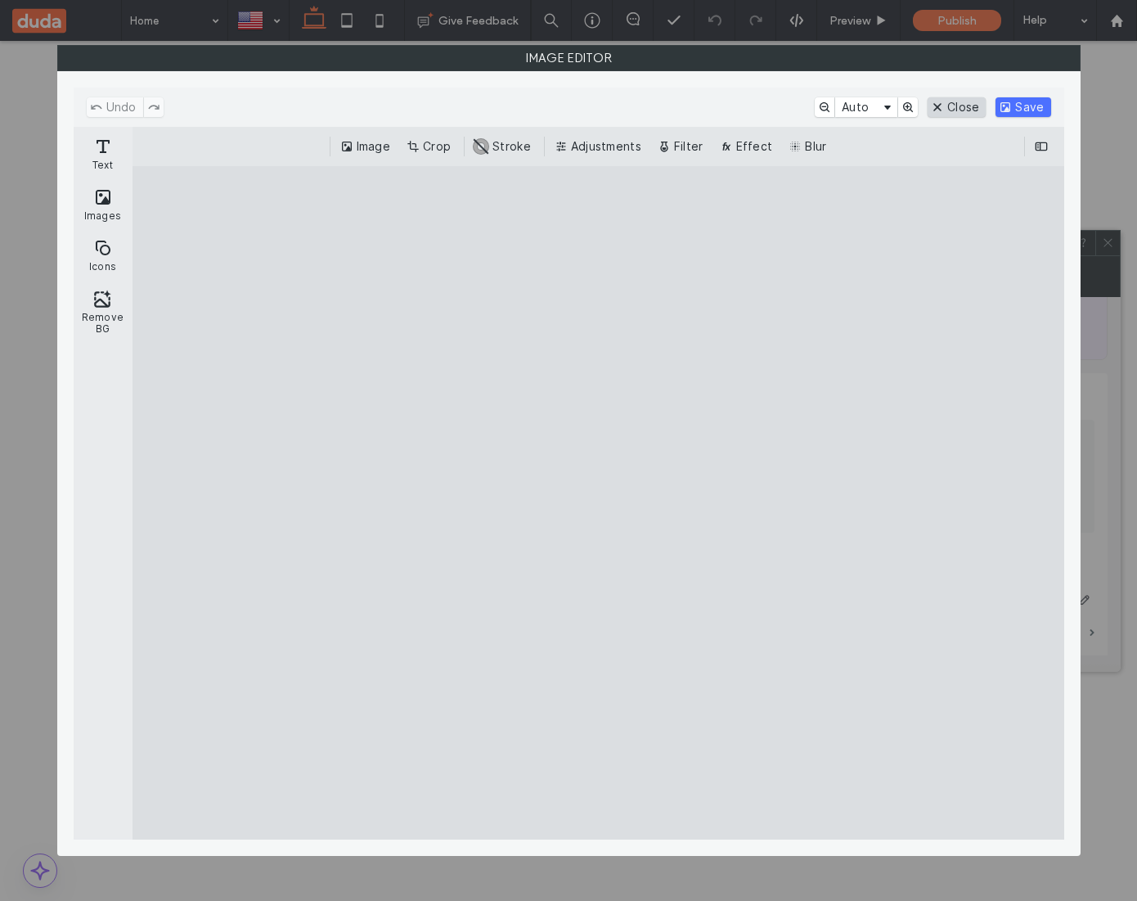
click at [970, 98] on button "Close" at bounding box center [957, 107] width 58 height 20
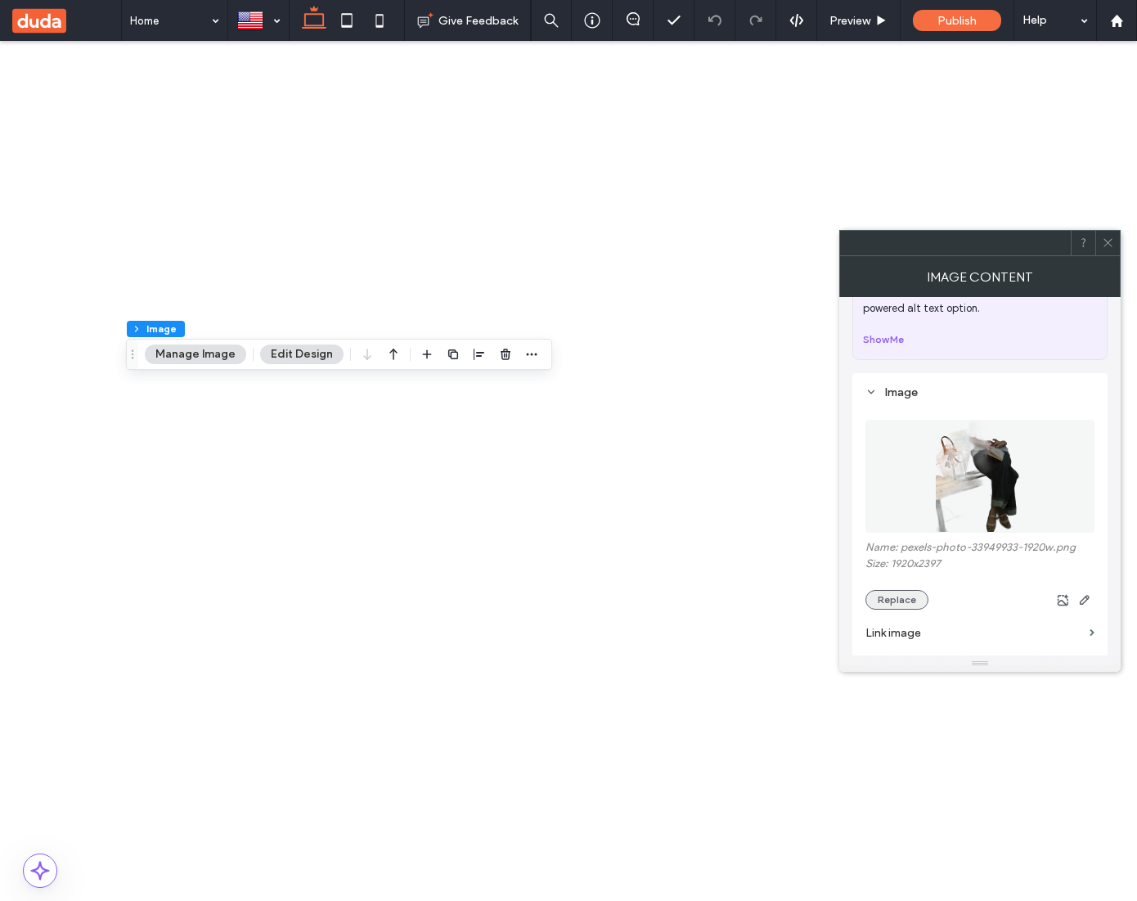
click at [911, 595] on button "Replace" at bounding box center [897, 600] width 63 height 20
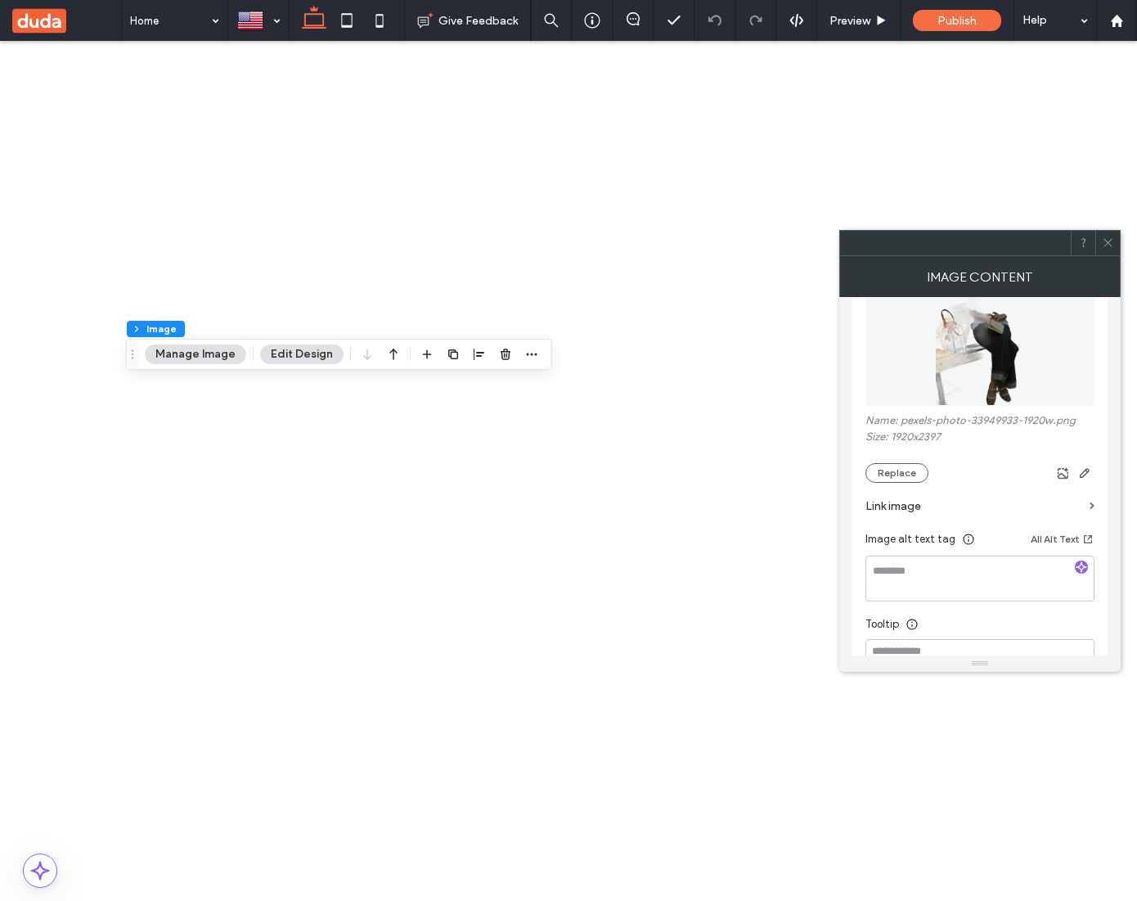
scroll to position [240, 0]
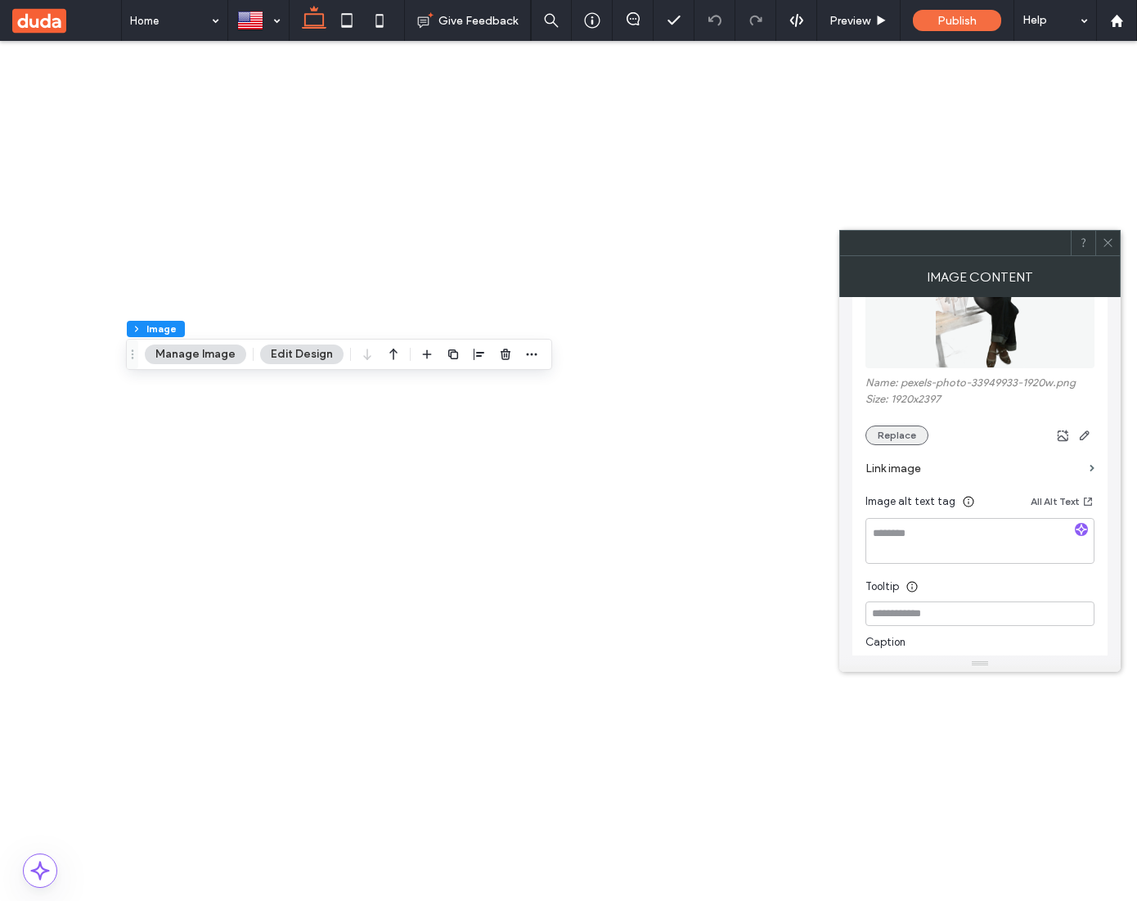
click at [914, 444] on button "Replace" at bounding box center [897, 435] width 63 height 20
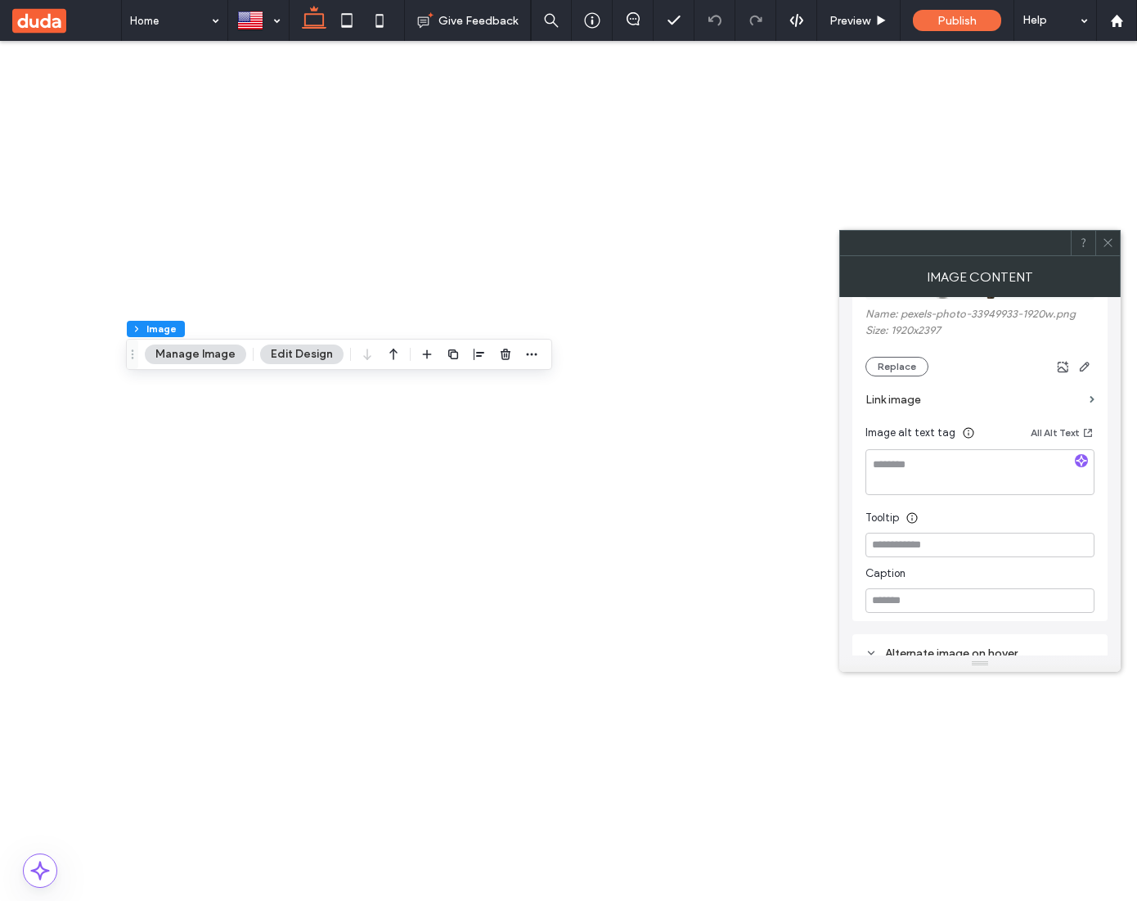
scroll to position [327, 0]
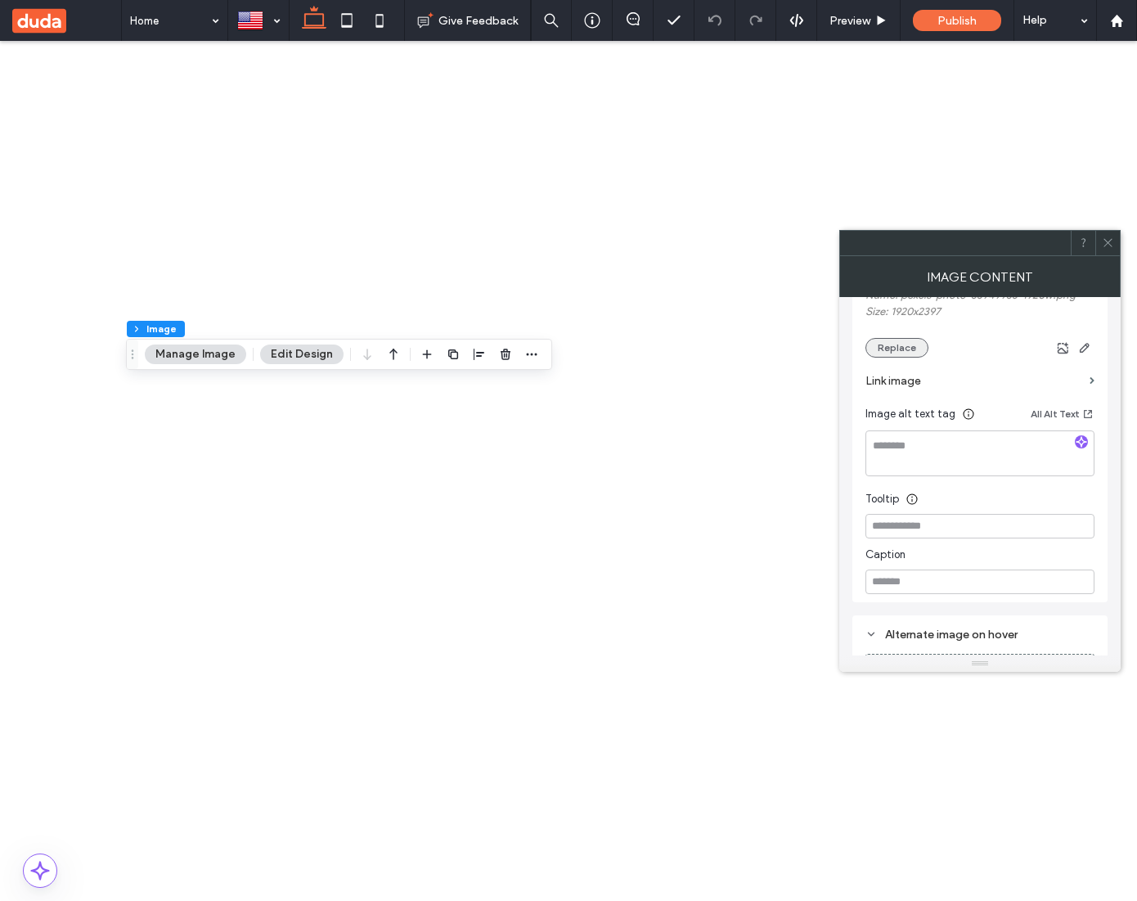
click at [913, 351] on button "Replace" at bounding box center [897, 348] width 63 height 20
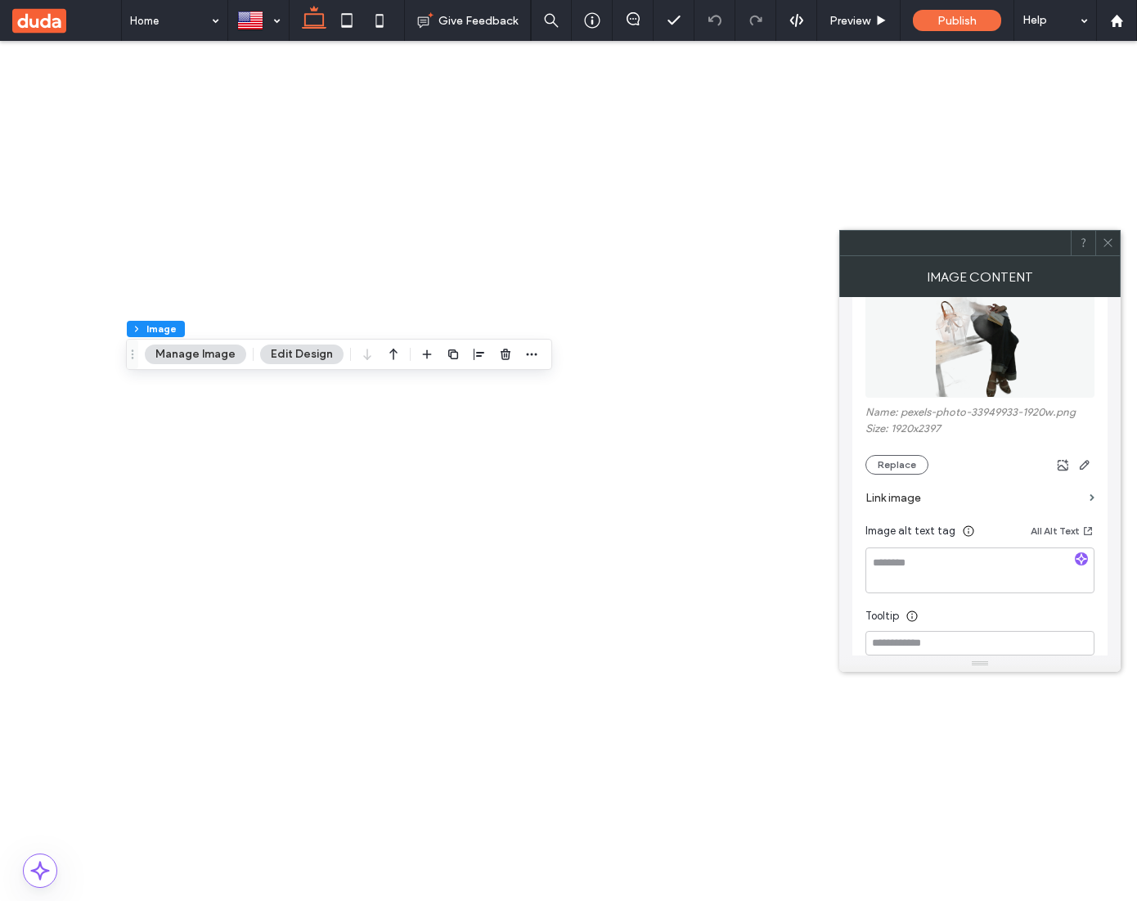
scroll to position [201, 0]
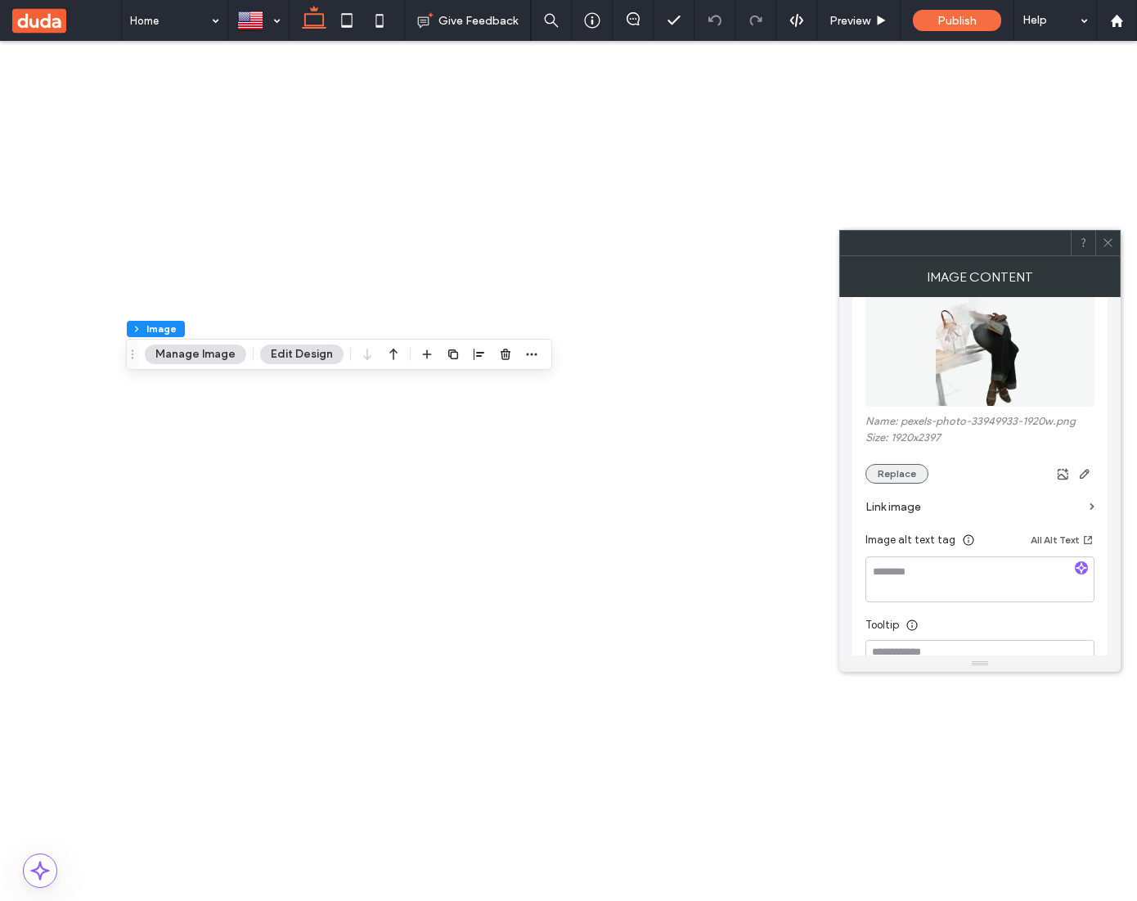
click at [913, 479] on button "Replace" at bounding box center [897, 474] width 63 height 20
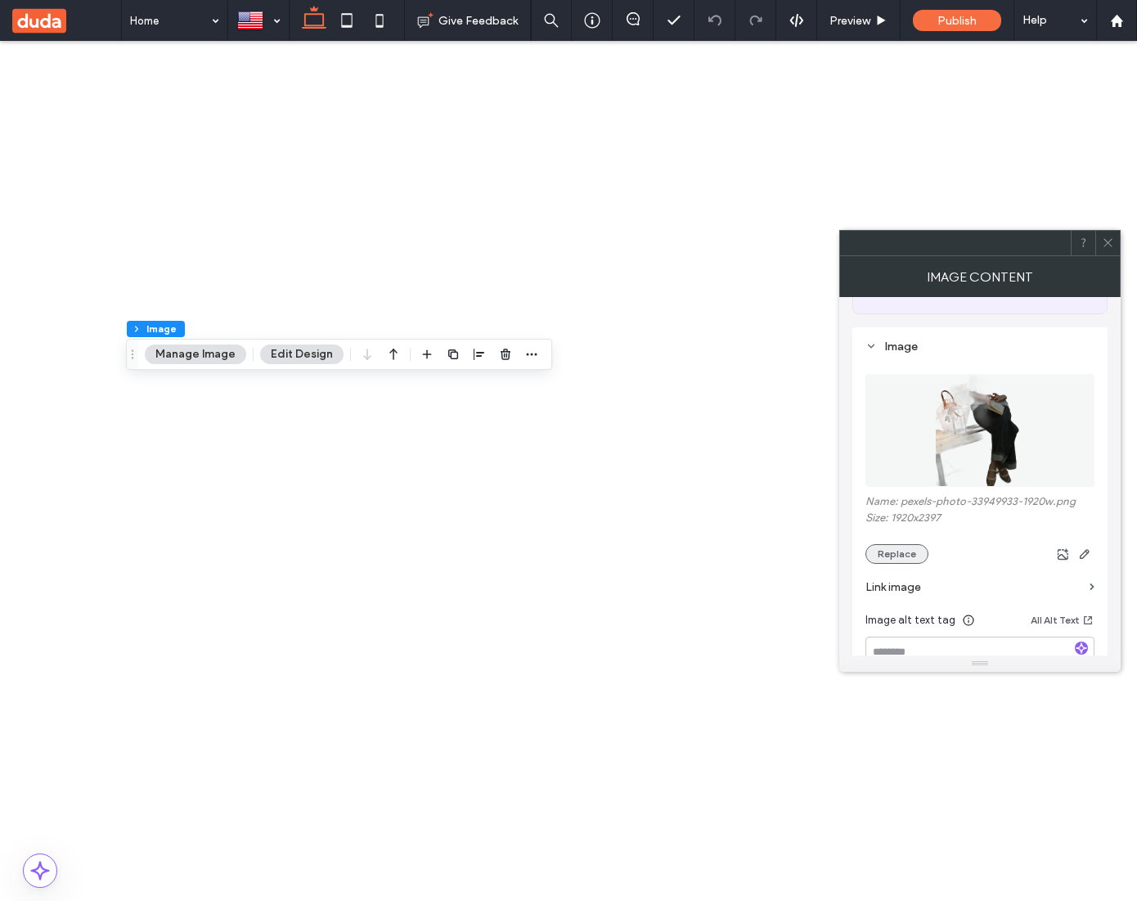
scroll to position [117, 0]
click at [893, 564] on button "Replace" at bounding box center [897, 558] width 63 height 20
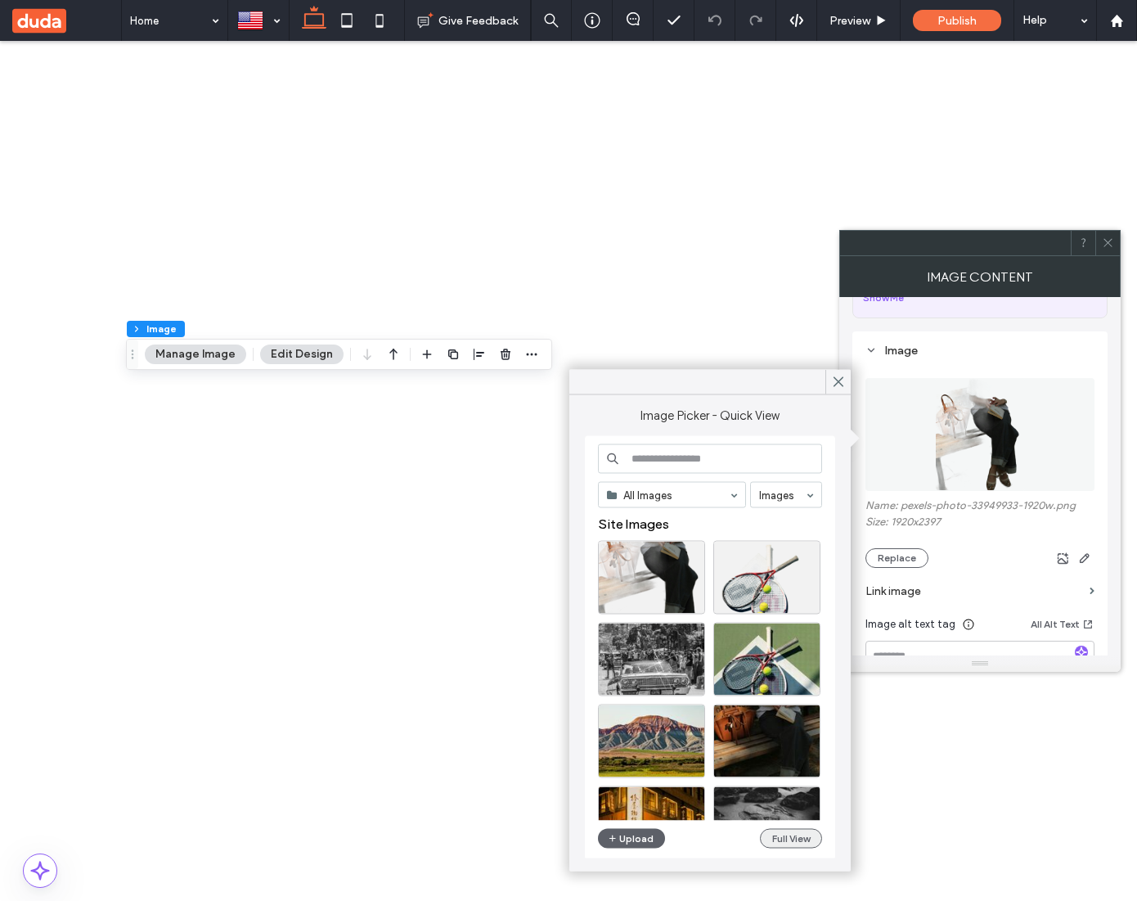
click at [813, 839] on button "Full View" at bounding box center [791, 839] width 62 height 20
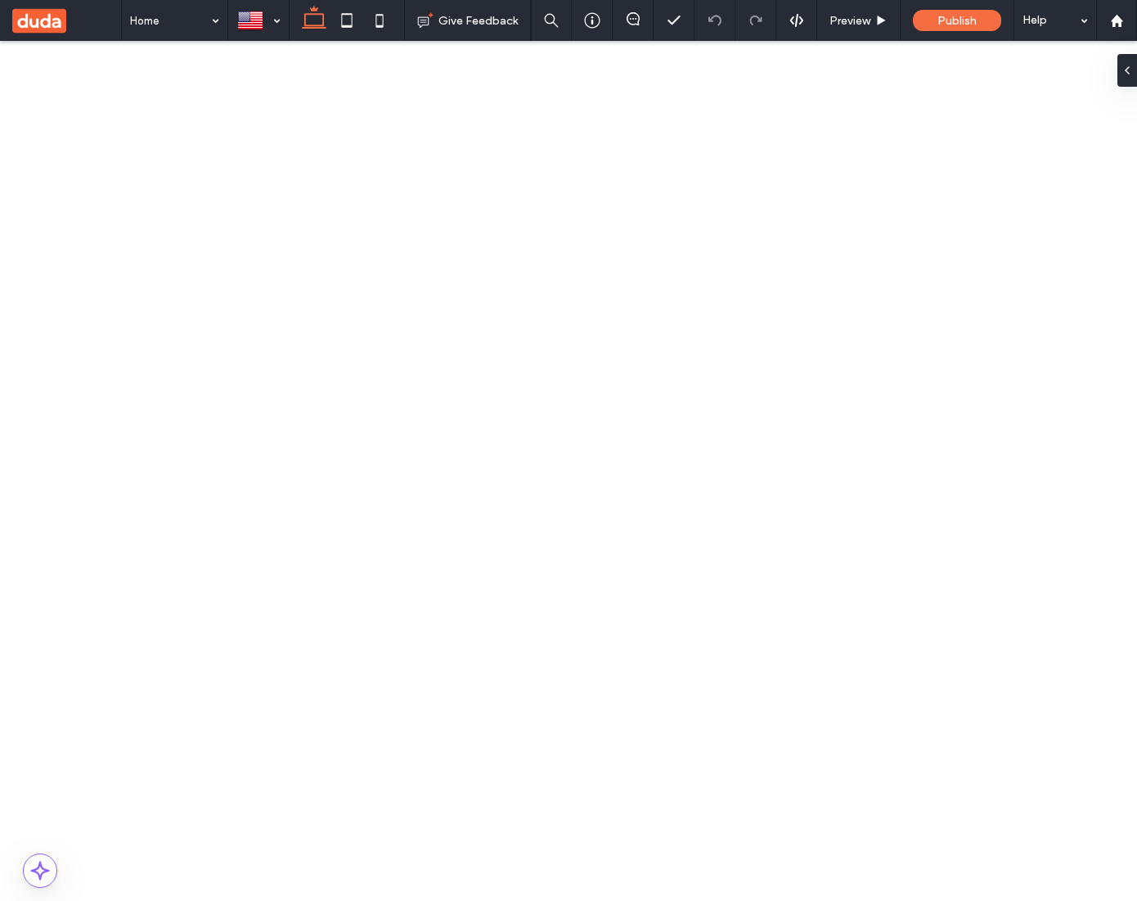
click at [502, 347] on span "button" at bounding box center [506, 354] width 20 height 20
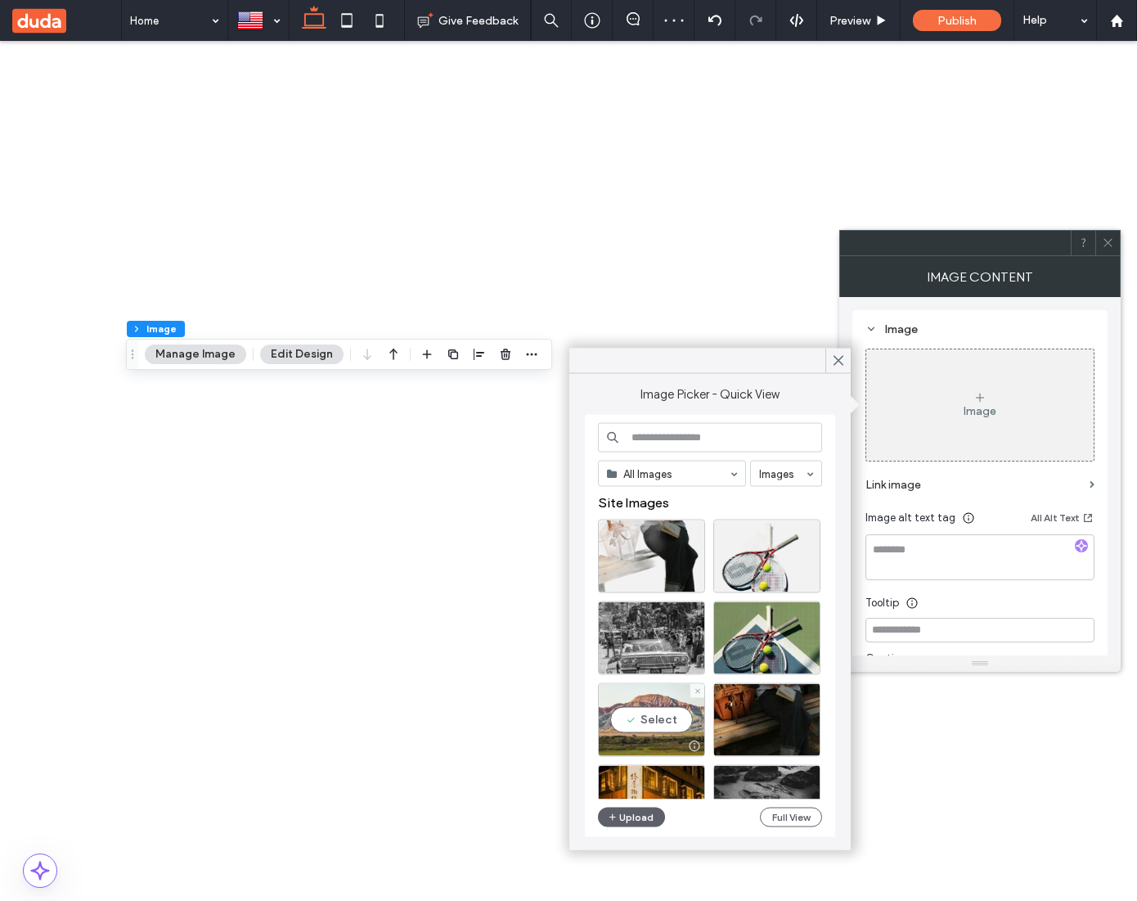
click at [685, 718] on div "Select" at bounding box center [651, 720] width 107 height 74
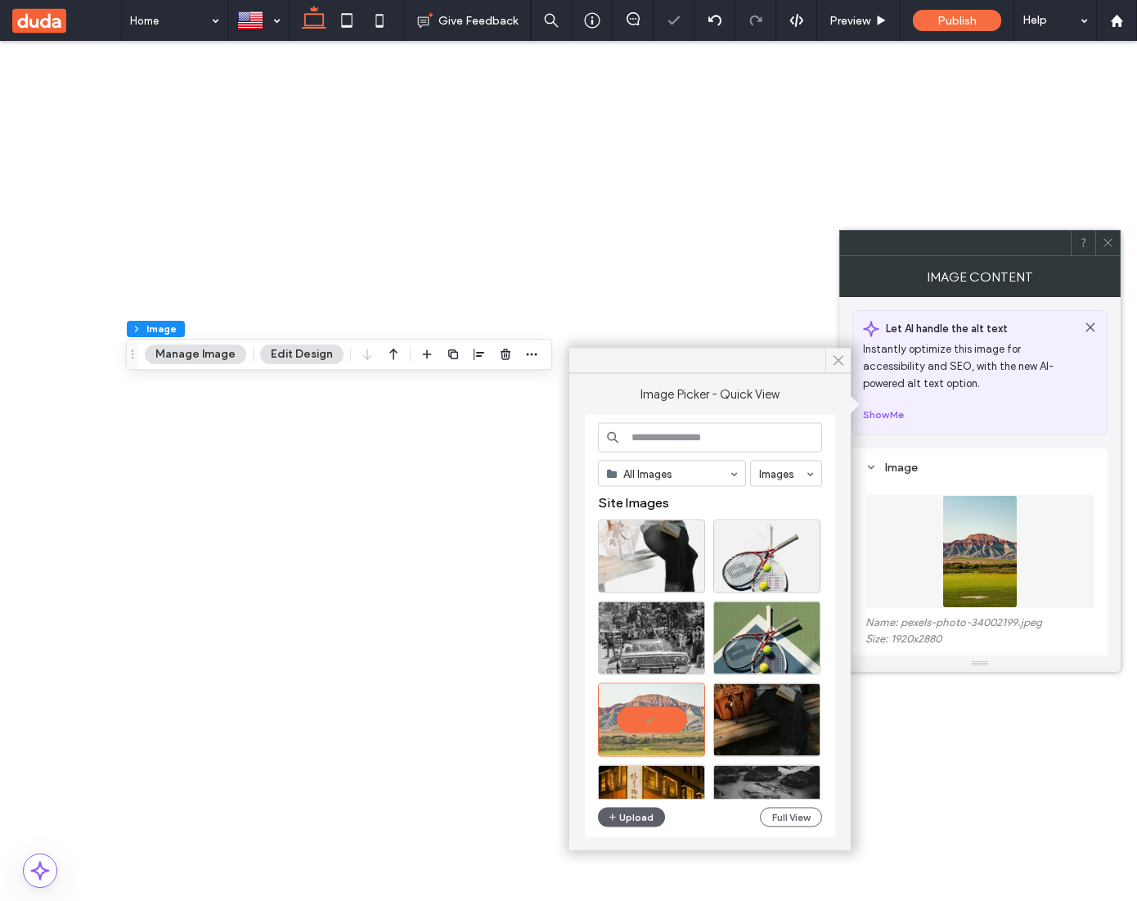
click at [834, 360] on icon at bounding box center [838, 360] width 15 height 15
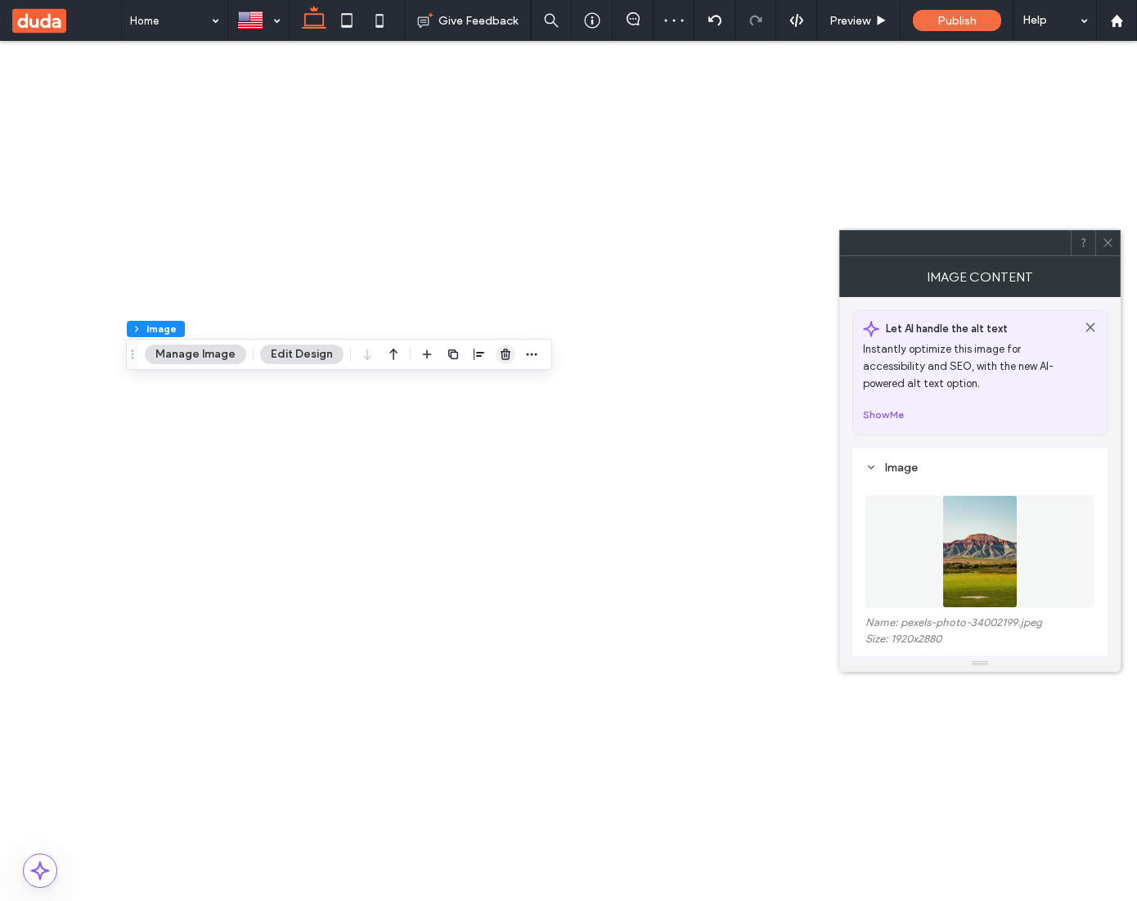
click at [503, 357] on use "button" at bounding box center [506, 354] width 10 height 11
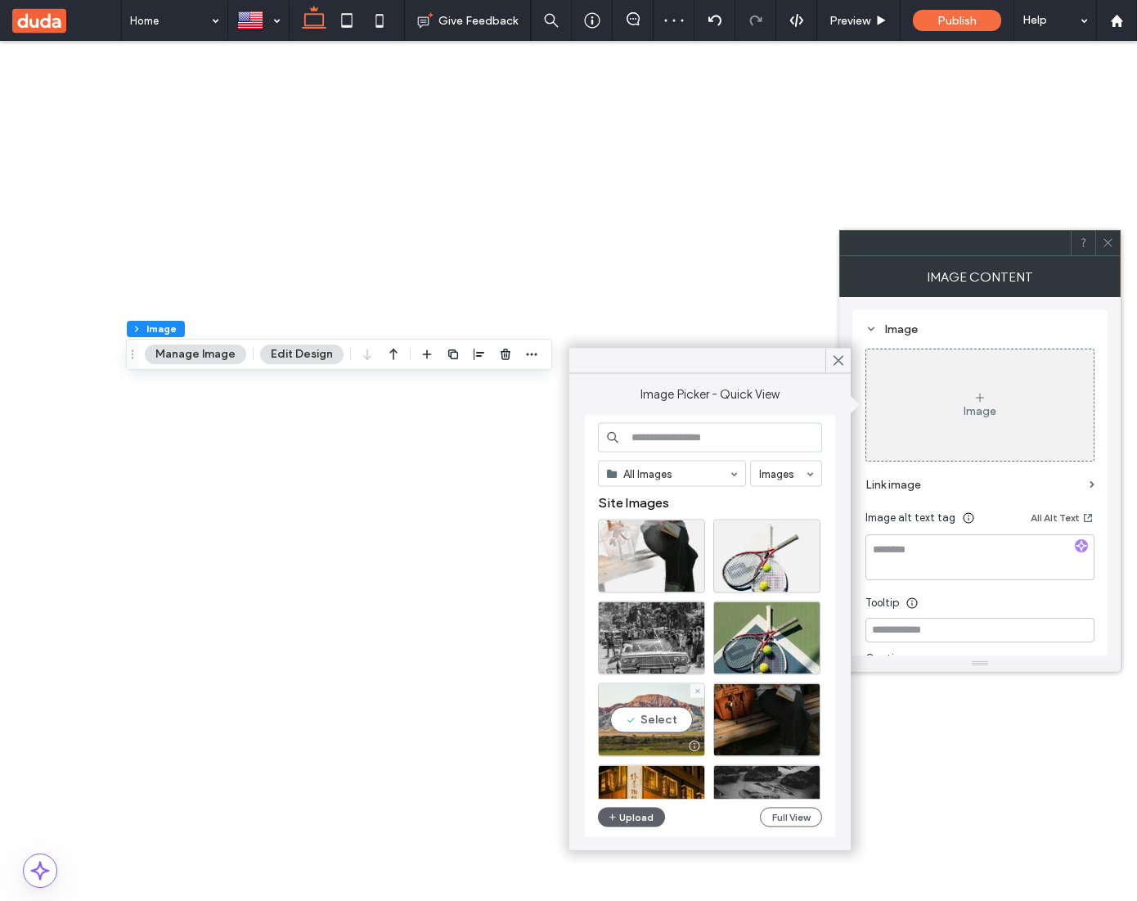
click at [667, 715] on div "Select" at bounding box center [651, 720] width 107 height 74
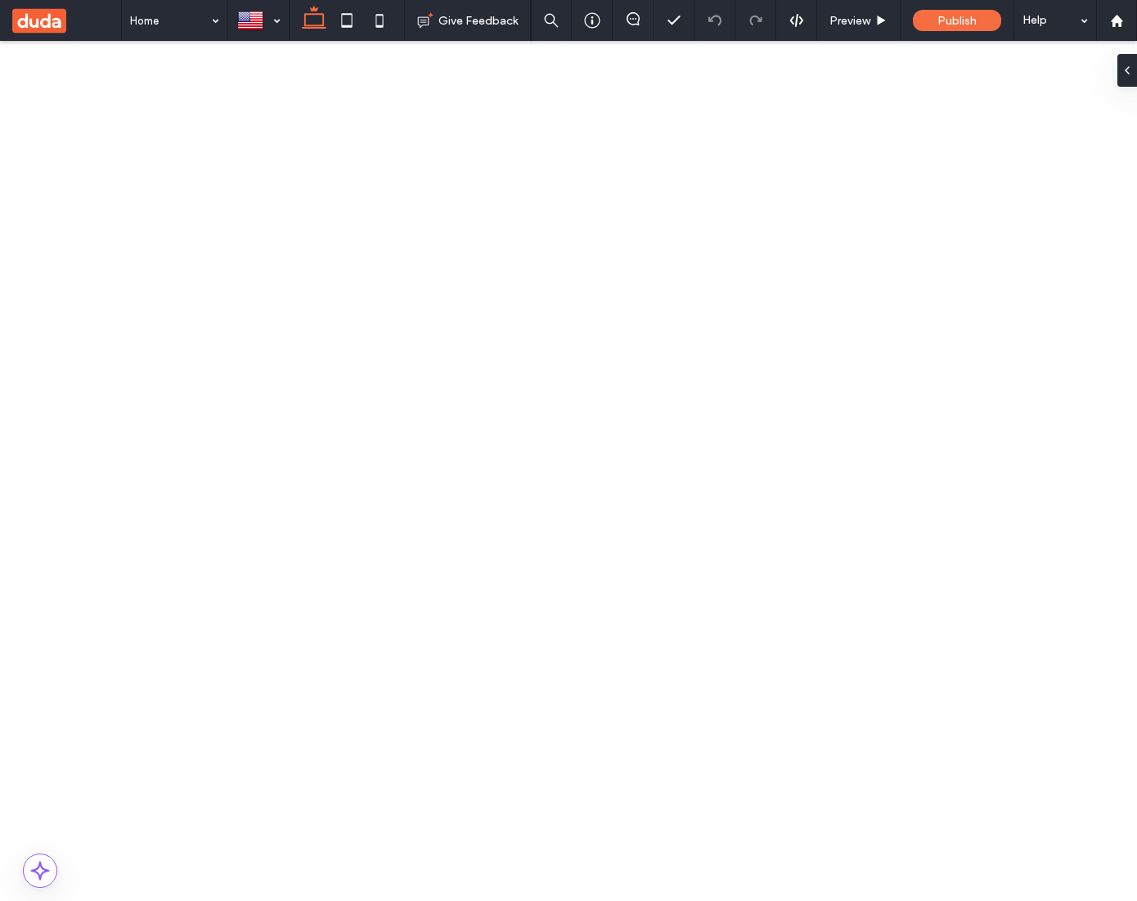
click at [499, 353] on icon "button" at bounding box center [505, 354] width 13 height 13
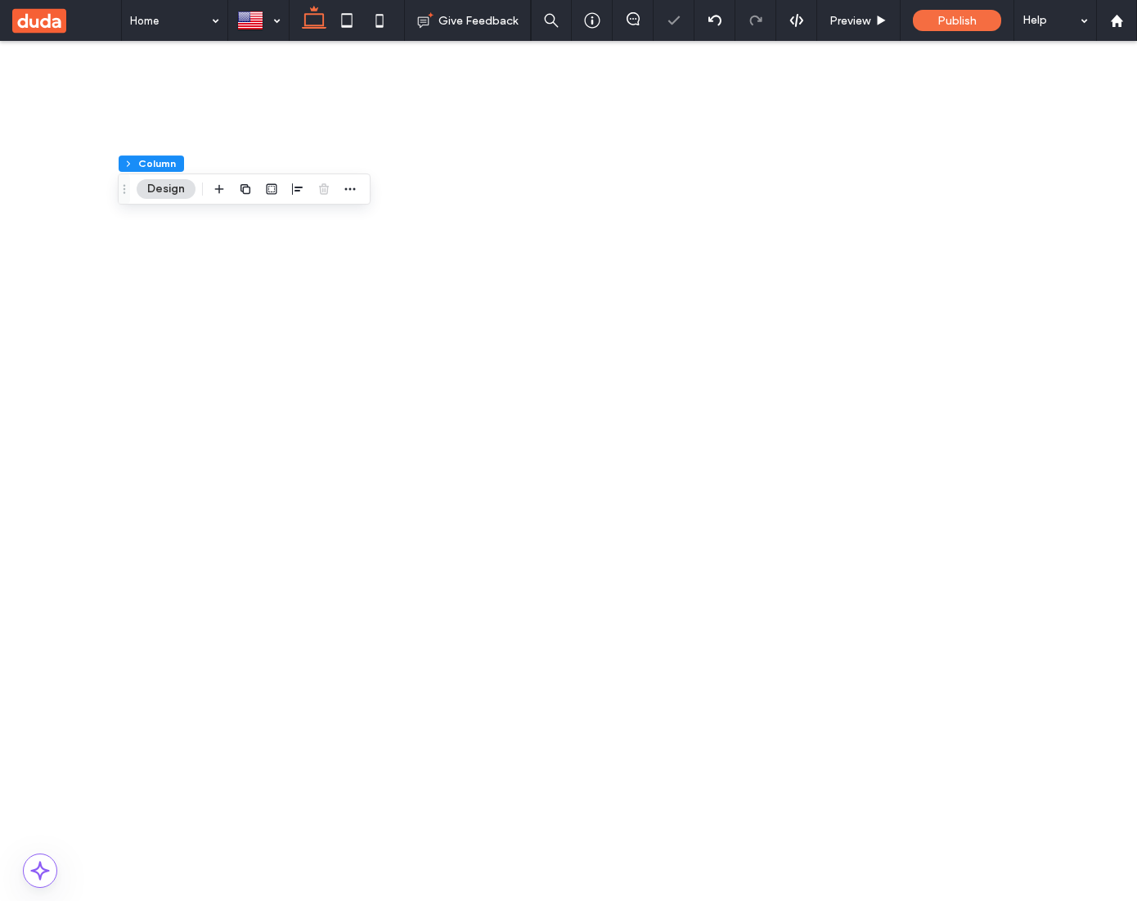
type input "*"
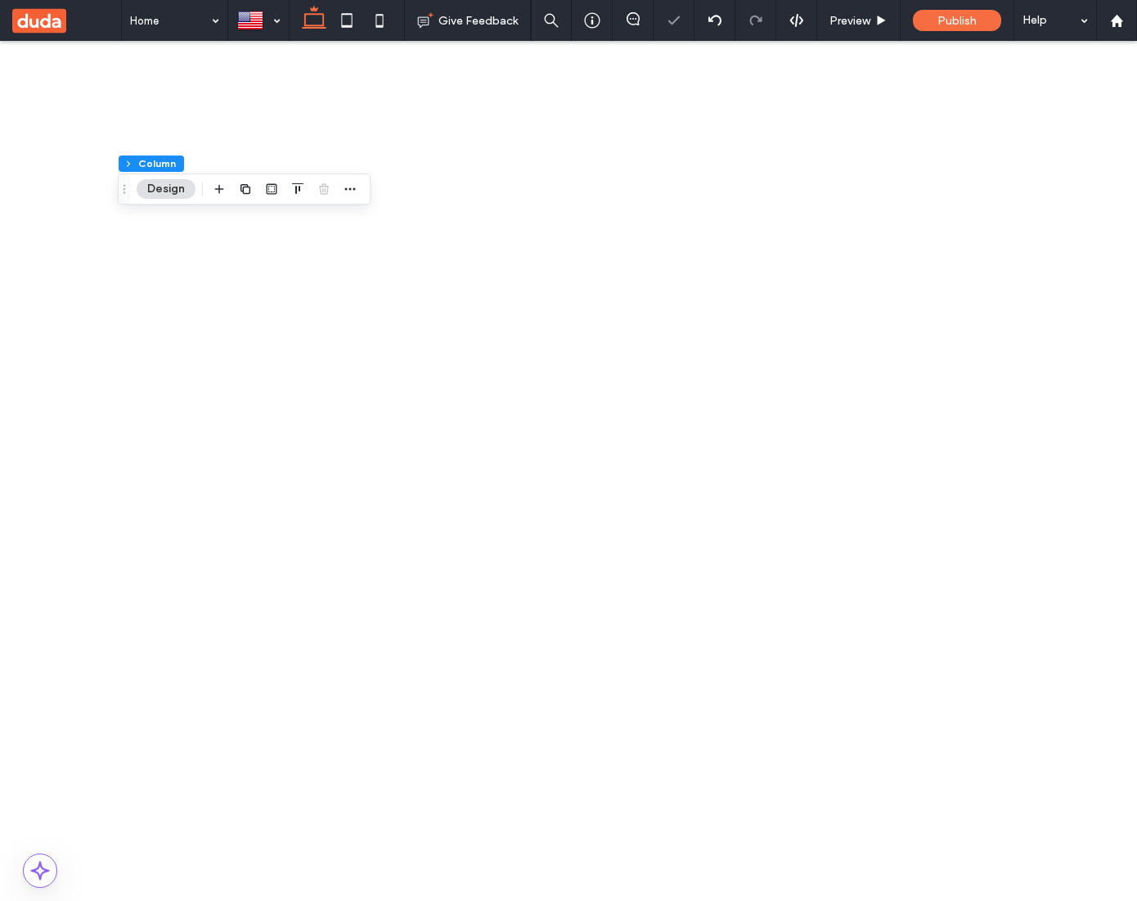
type input "**"
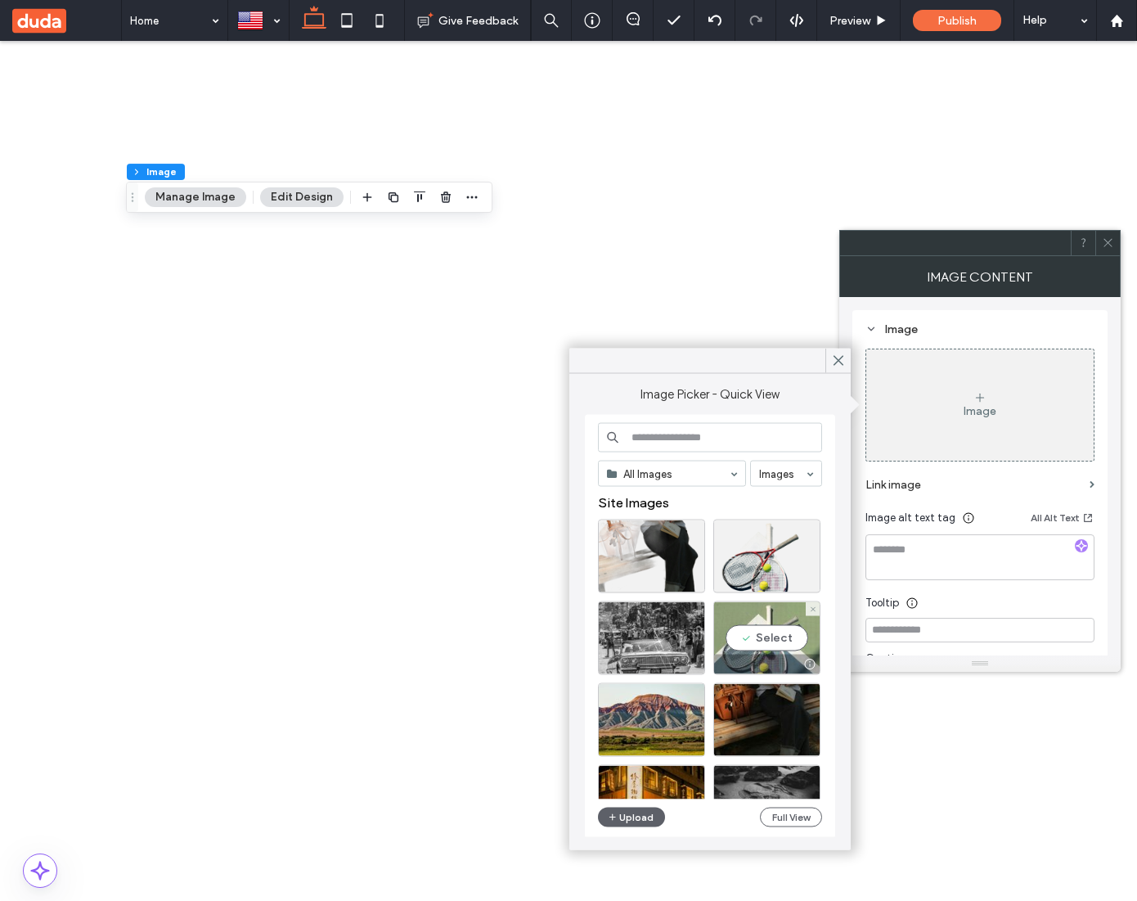
click at [767, 638] on div "Select" at bounding box center [766, 638] width 107 height 74
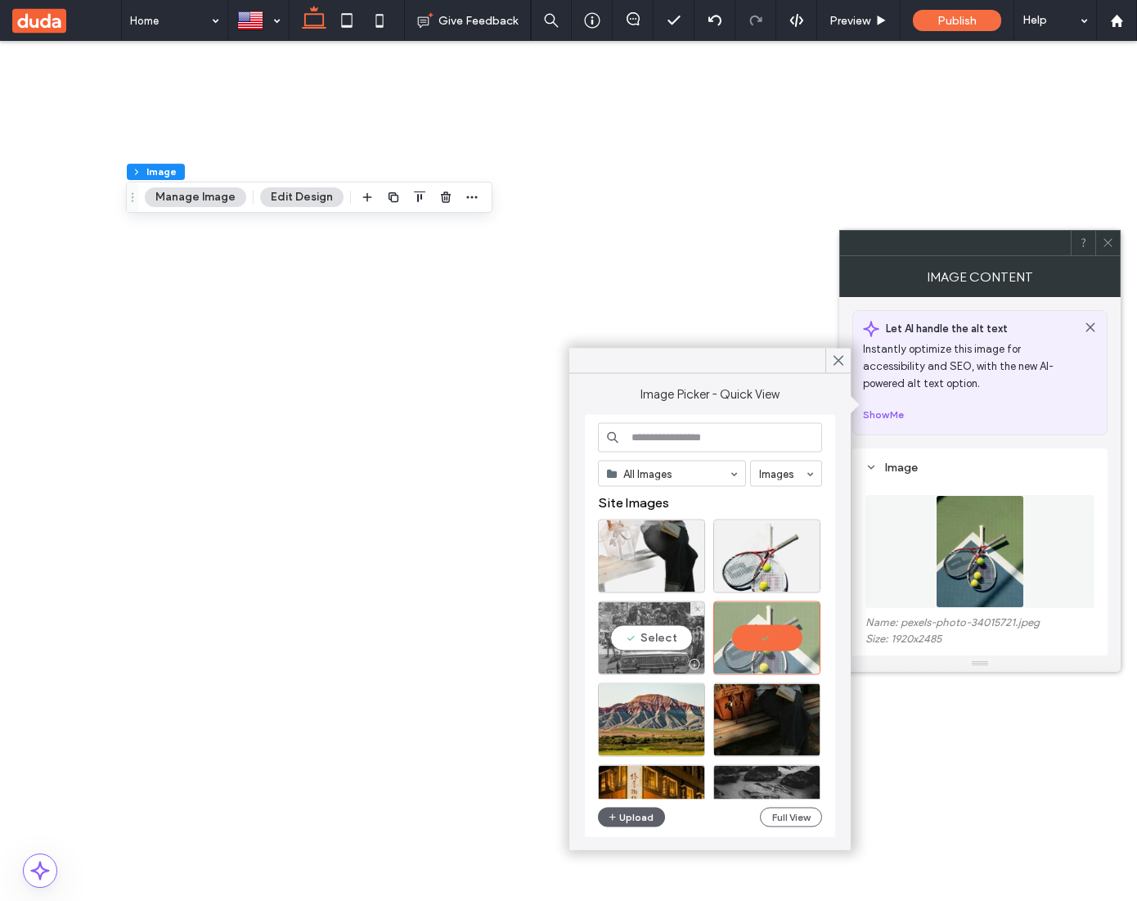
click at [670, 636] on div "Select" at bounding box center [651, 638] width 107 height 74
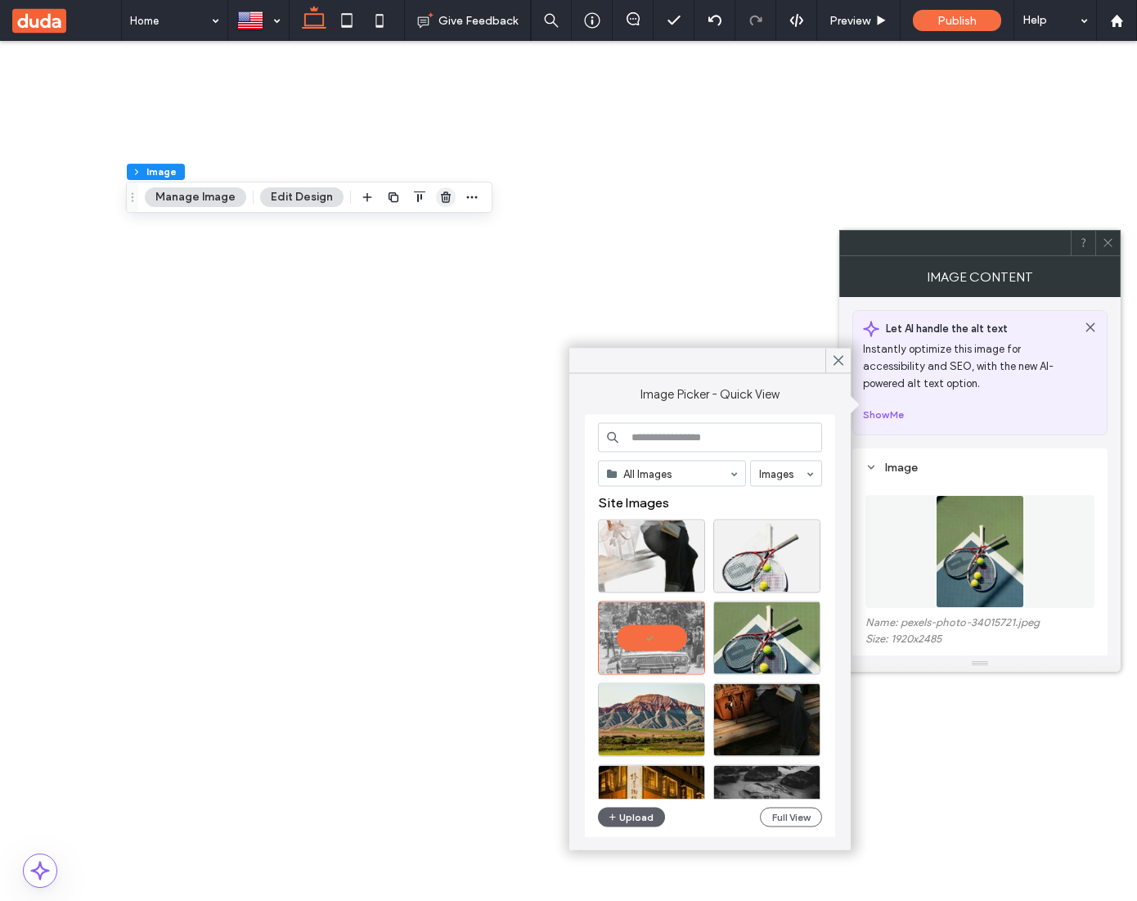
click at [446, 190] on span "button" at bounding box center [446, 197] width 20 height 20
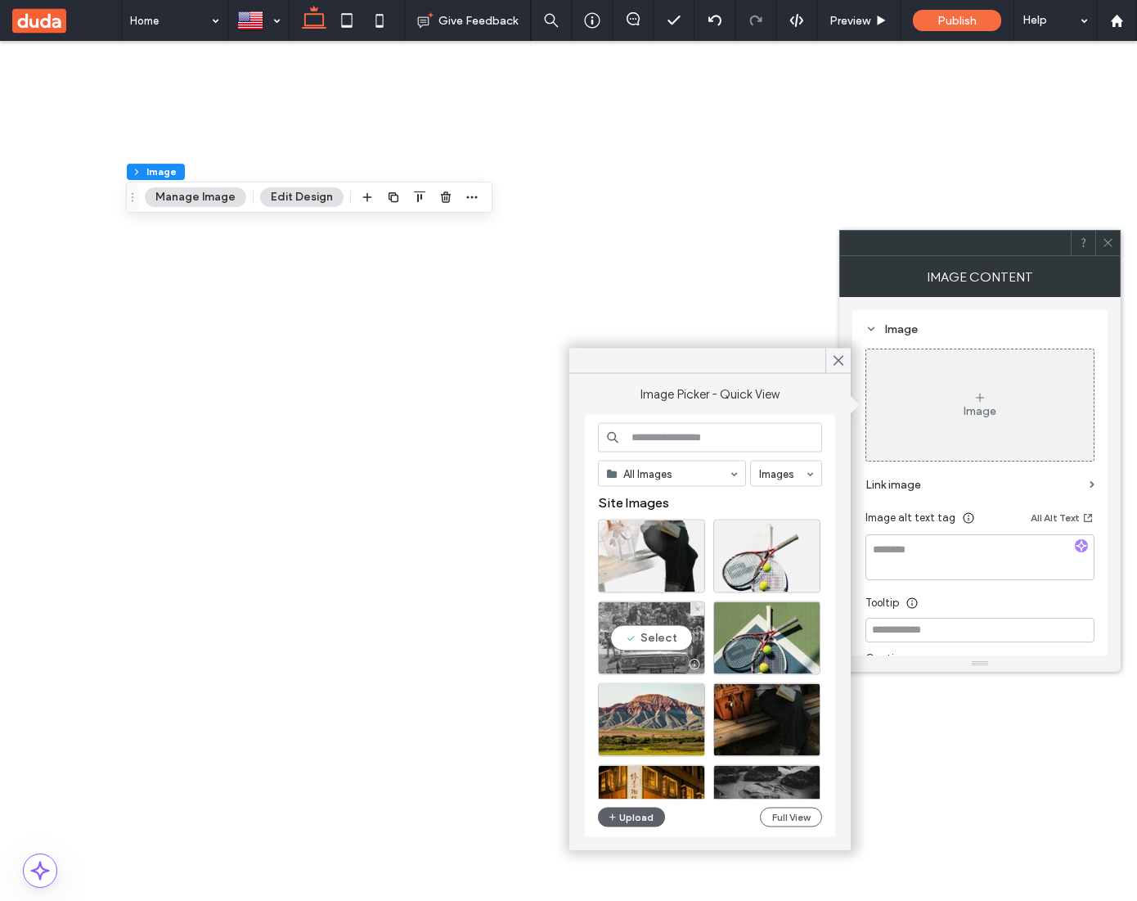
click at [667, 632] on div "Select" at bounding box center [651, 638] width 107 height 74
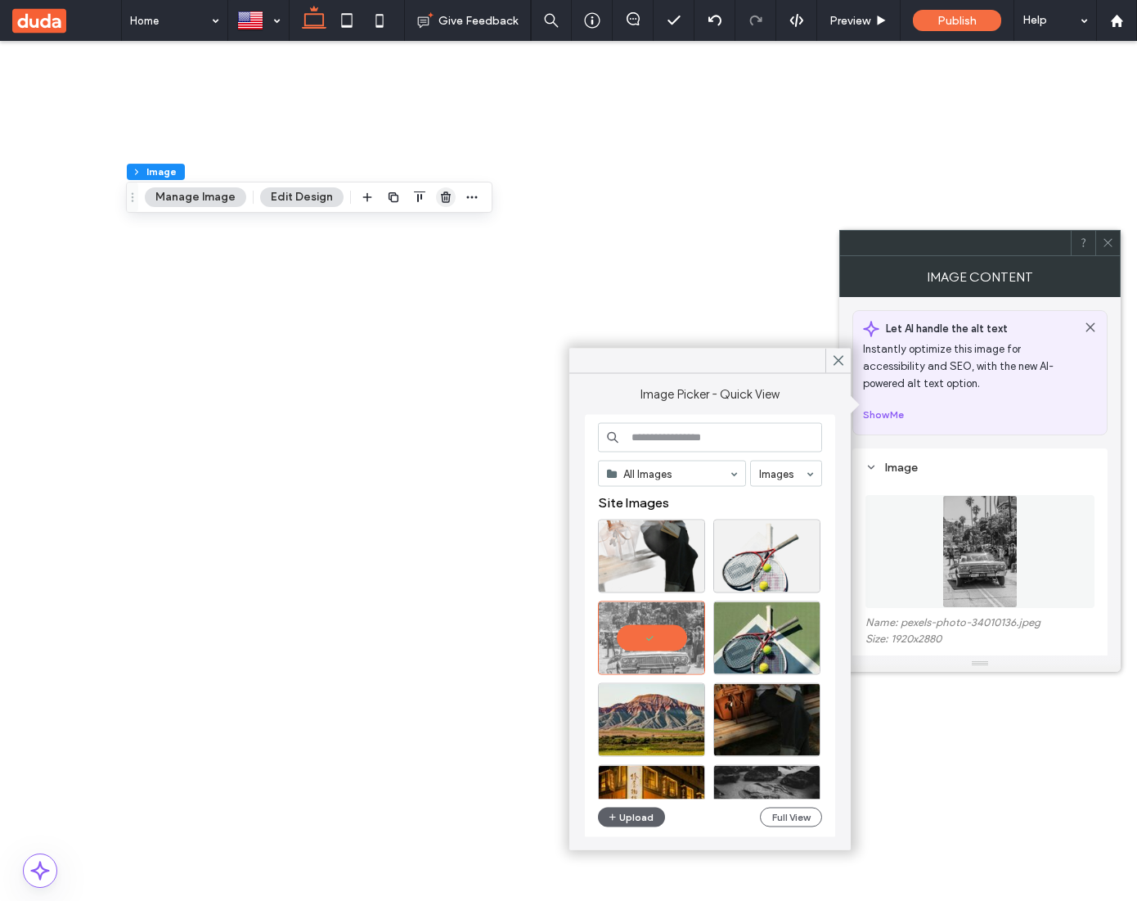
click at [441, 203] on icon "button" at bounding box center [445, 197] width 13 height 13
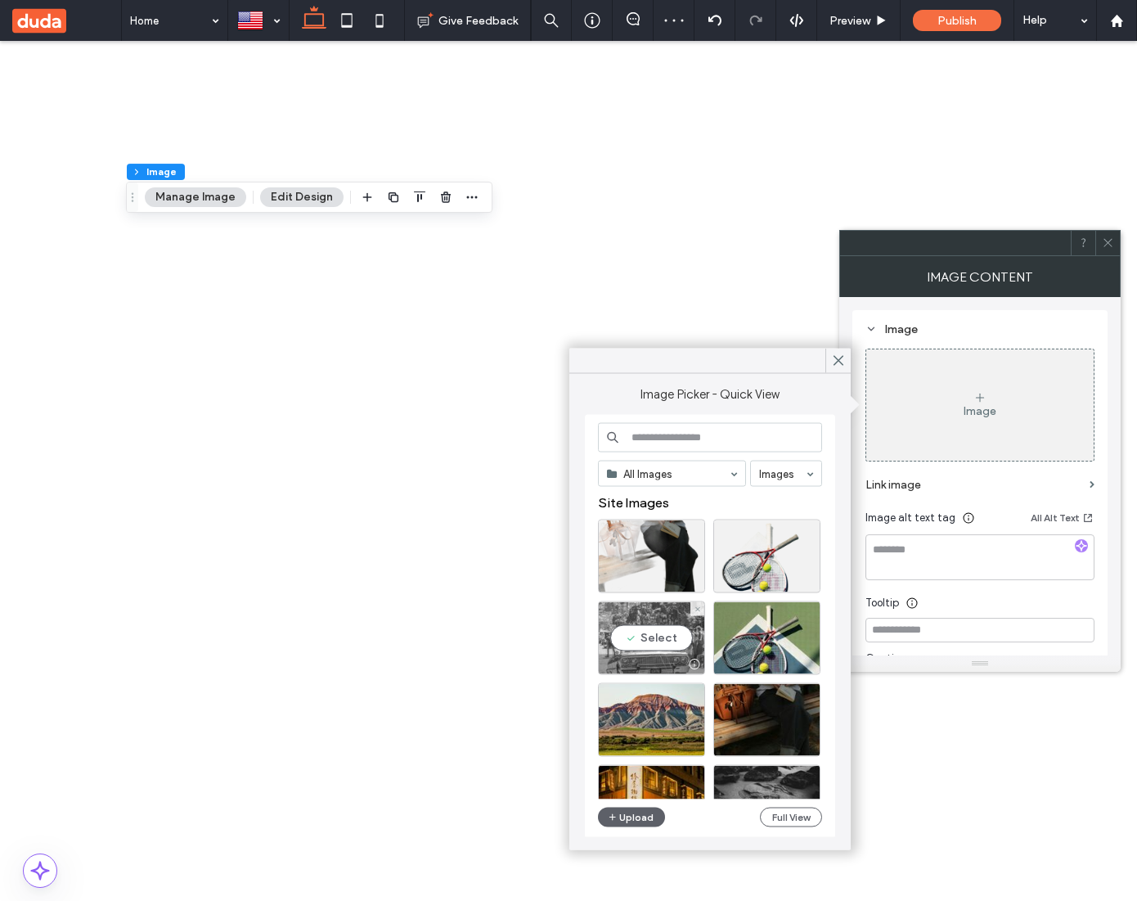
click at [672, 636] on div "Select" at bounding box center [651, 638] width 107 height 74
